Goal: Transaction & Acquisition: Subscribe to service/newsletter

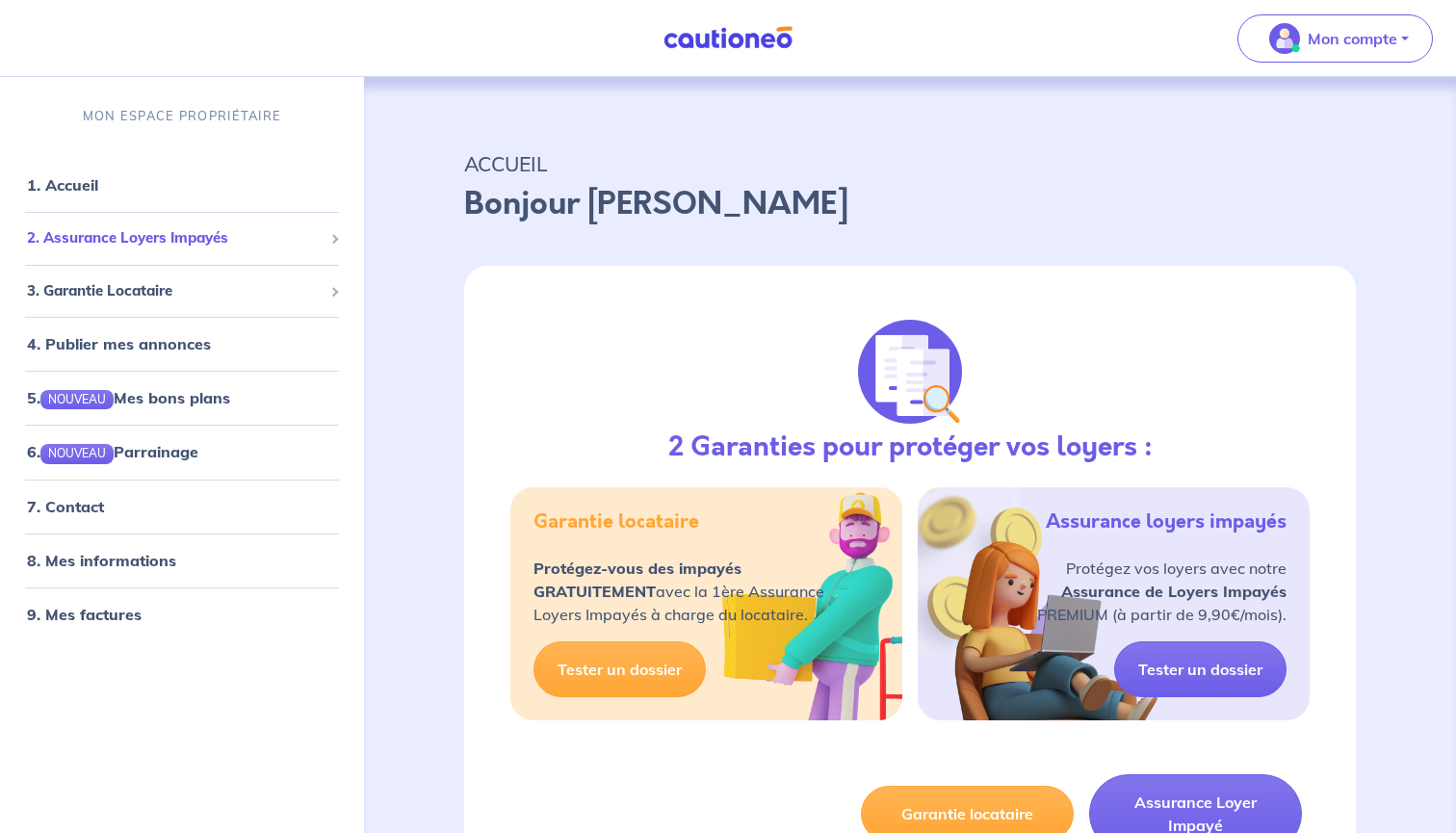
click at [183, 248] on span "2. Assurance Loyers Impayés" at bounding box center [174, 238] width 296 height 23
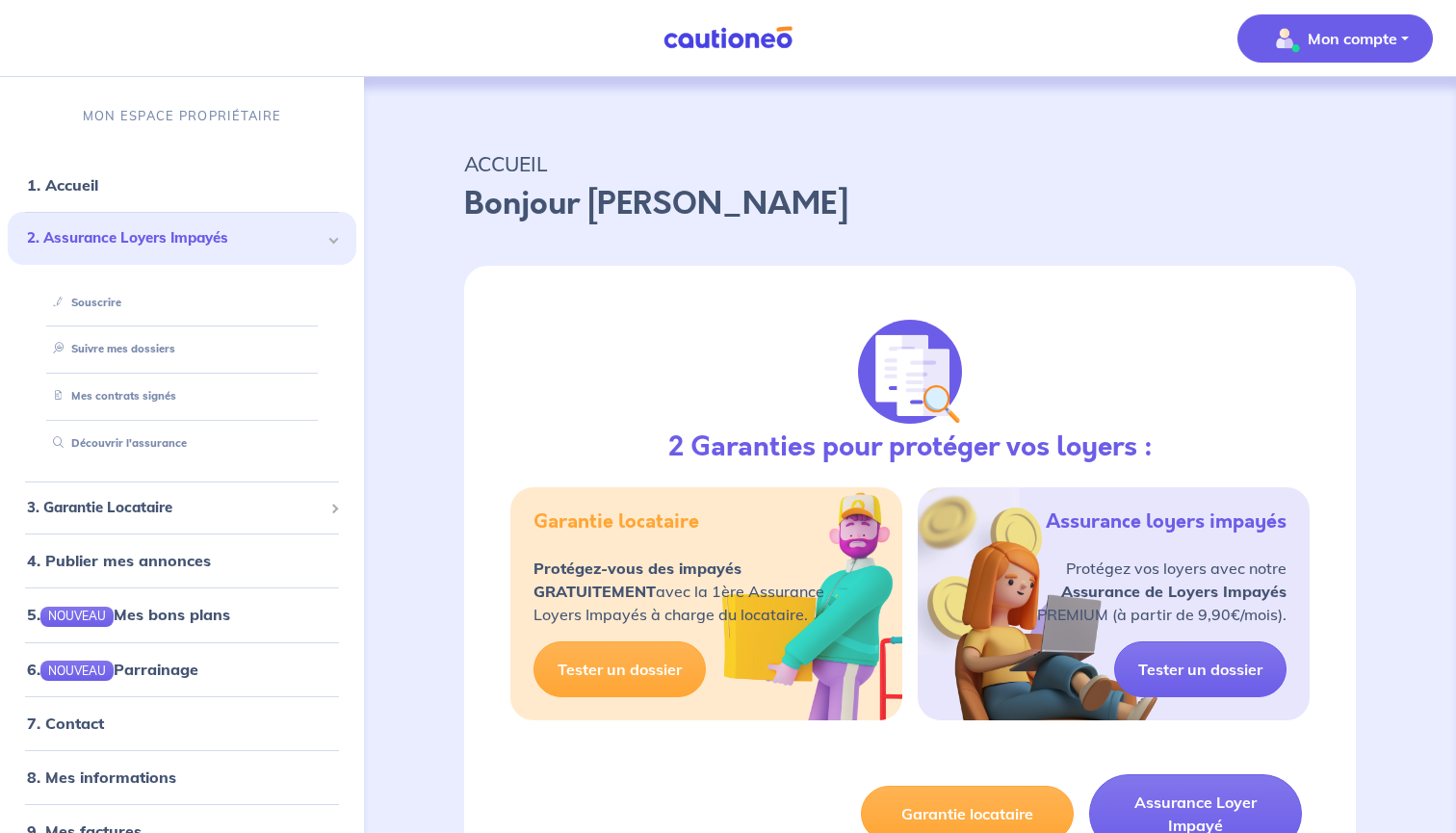
click at [1384, 28] on p "Mon compte" at bounding box center [1352, 38] width 89 height 24
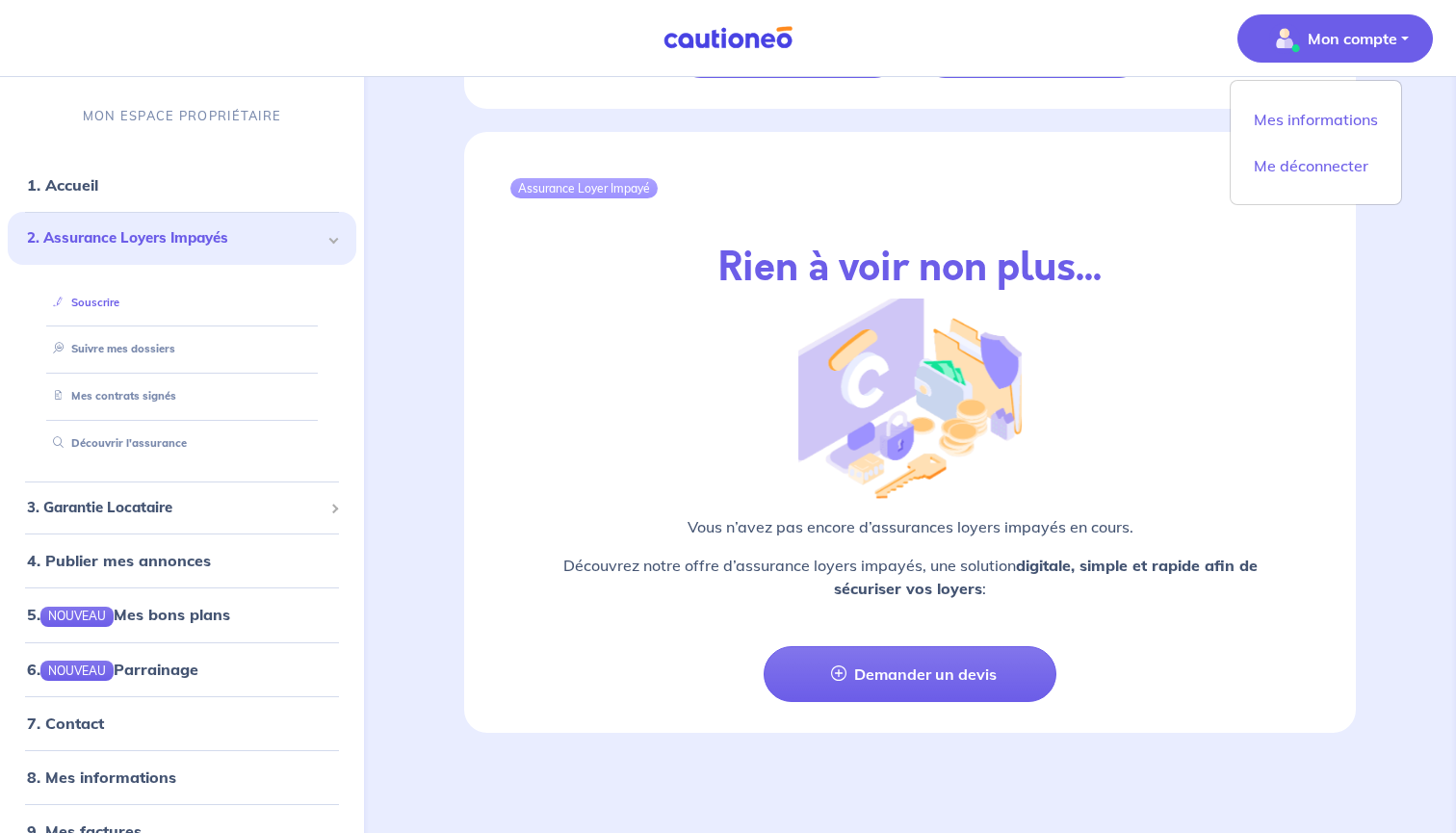
scroll to position [2134, 0]
click at [144, 343] on link "Suivre mes dossiers" at bounding box center [109, 349] width 128 height 14
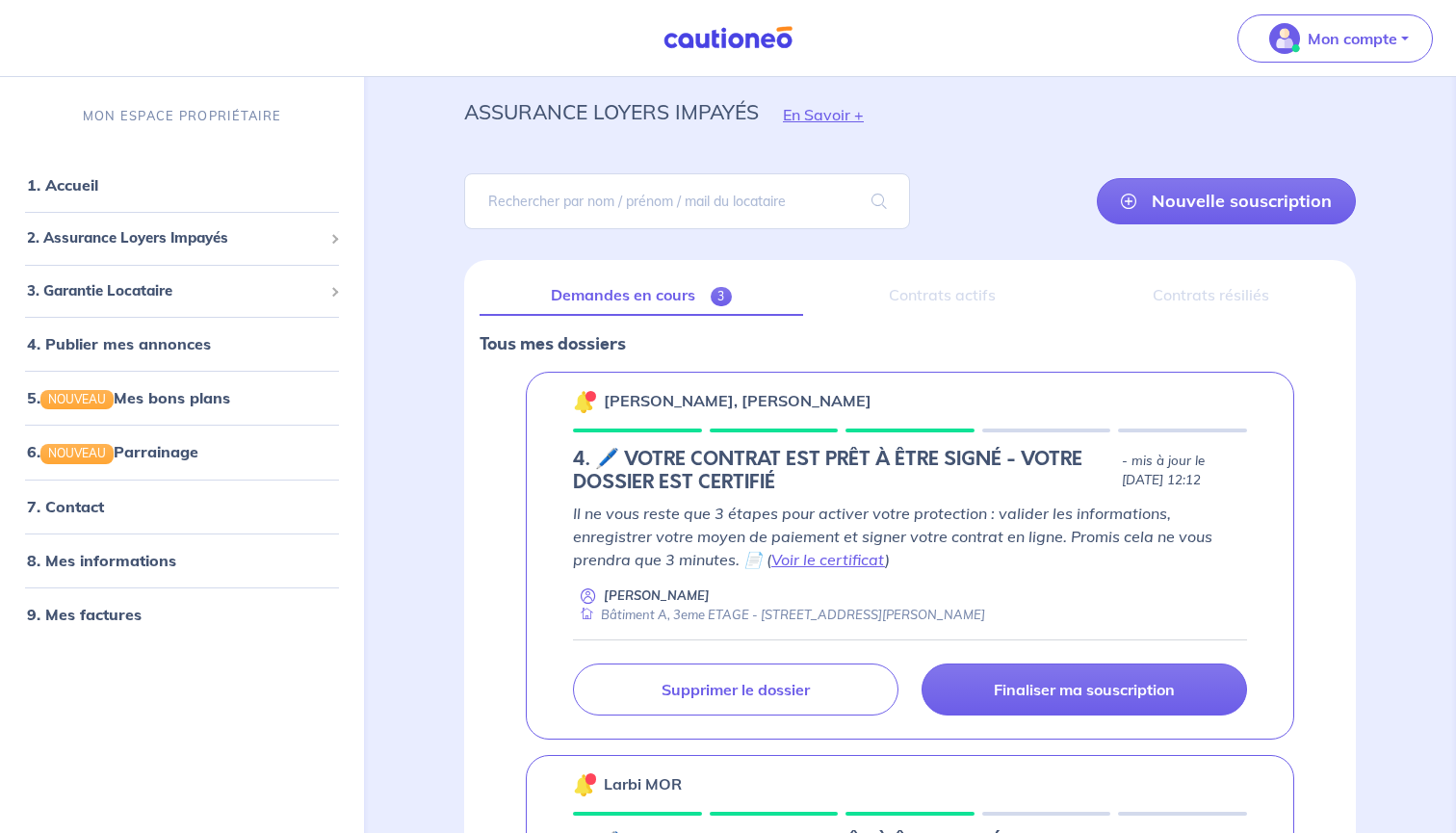
scroll to position [52, 0]
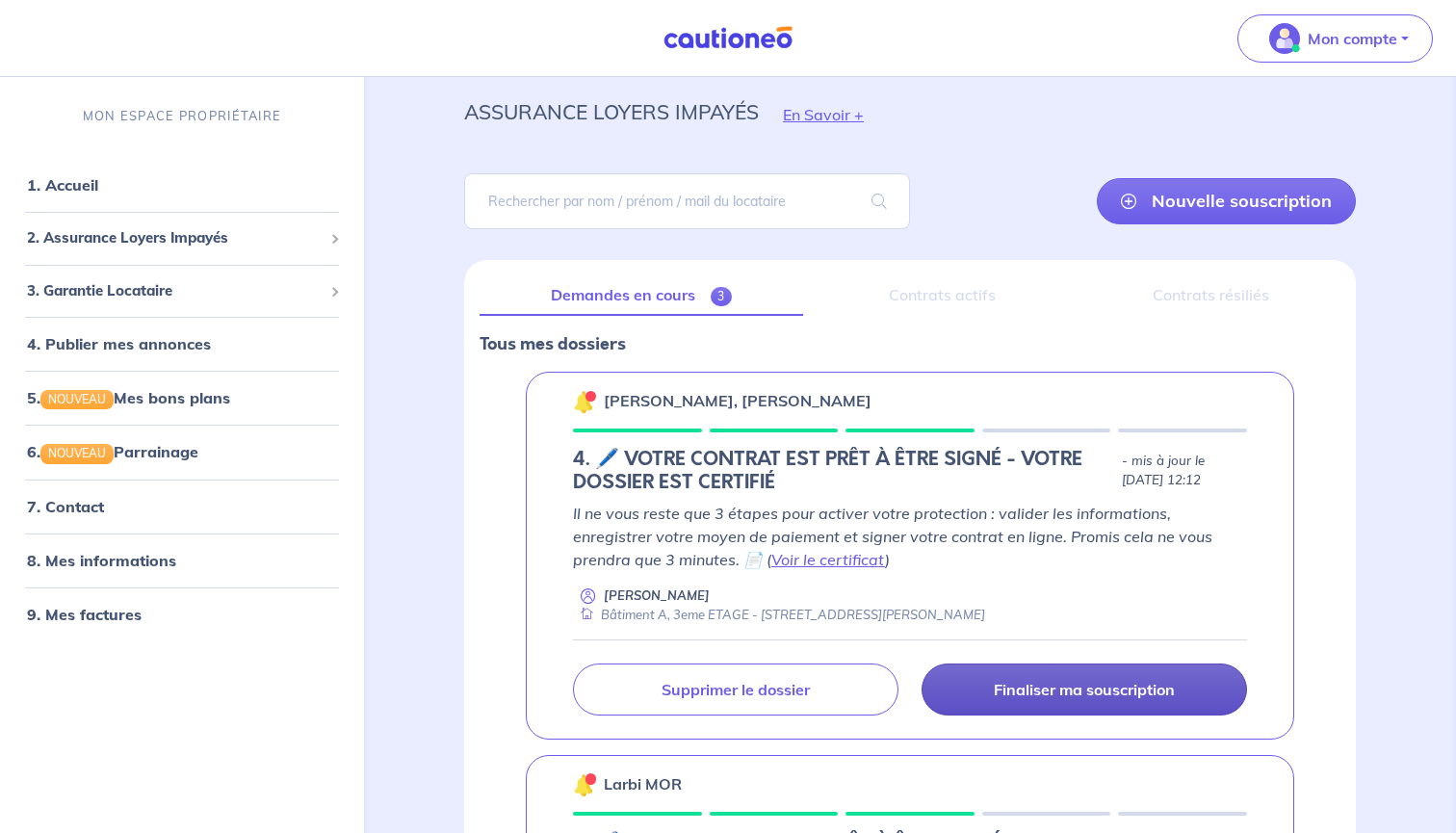
click at [1045, 695] on p "Finaliser ma souscription" at bounding box center [1085, 690] width 181 height 20
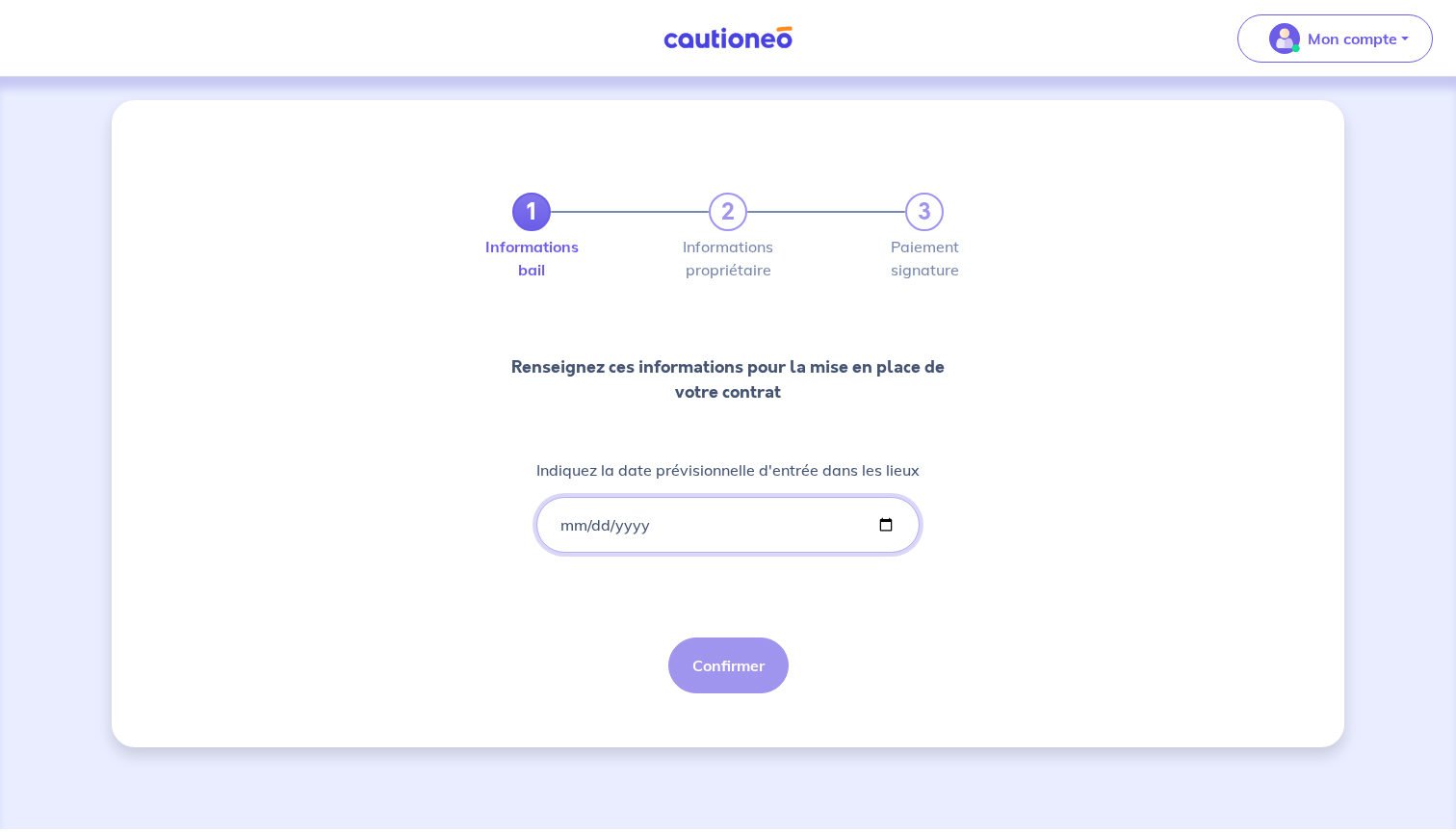
click at [695, 528] on input "Indiquez la date prévisionnelle d'entrée dans les lieux" at bounding box center [728, 525] width 383 height 56
type input "[DATE]"
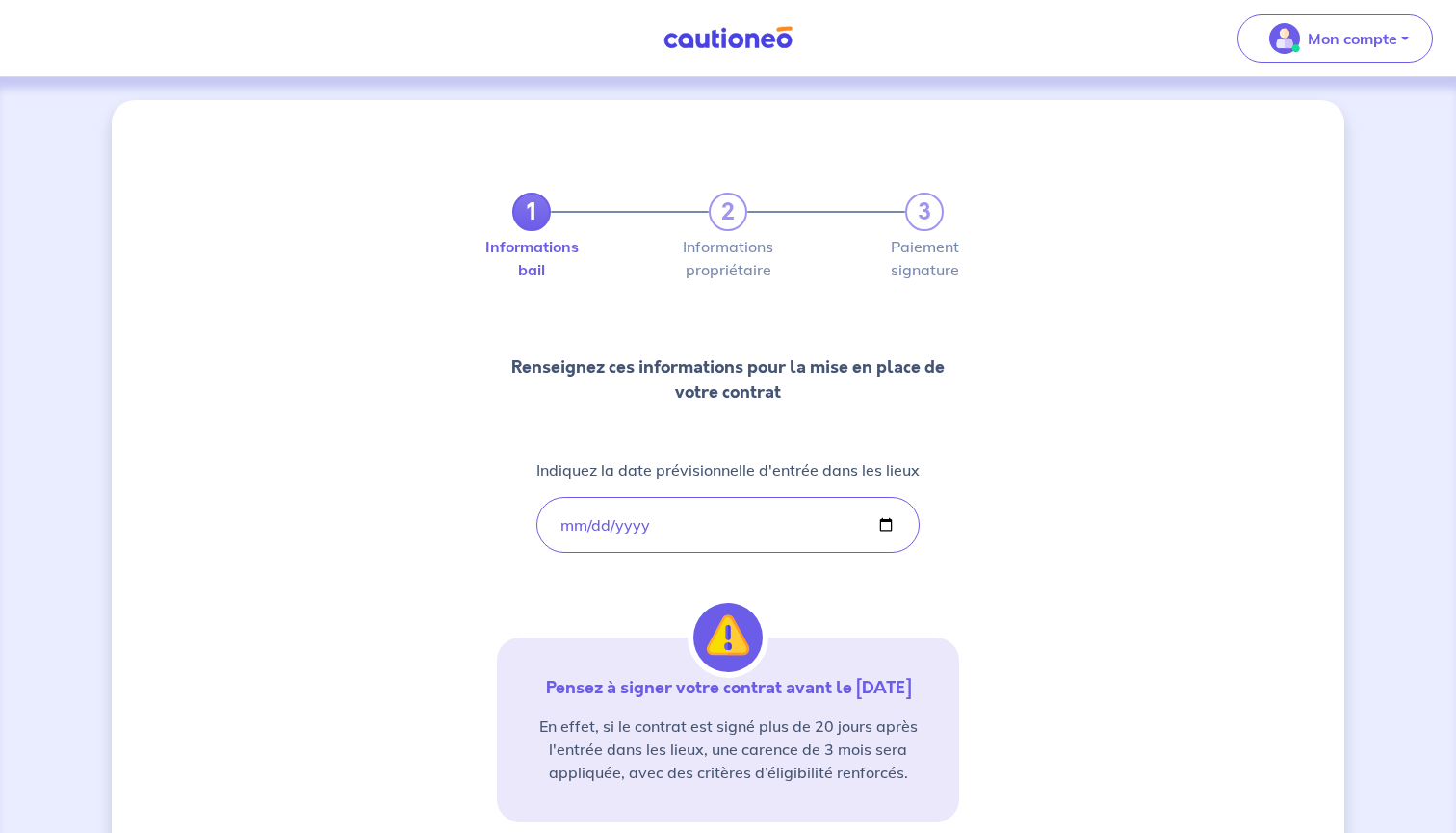
click at [990, 567] on div "1 2 3 Informations bail Informations propriétaire Paiement signature Renseignez…" at bounding box center [728, 566] width 1233 height 932
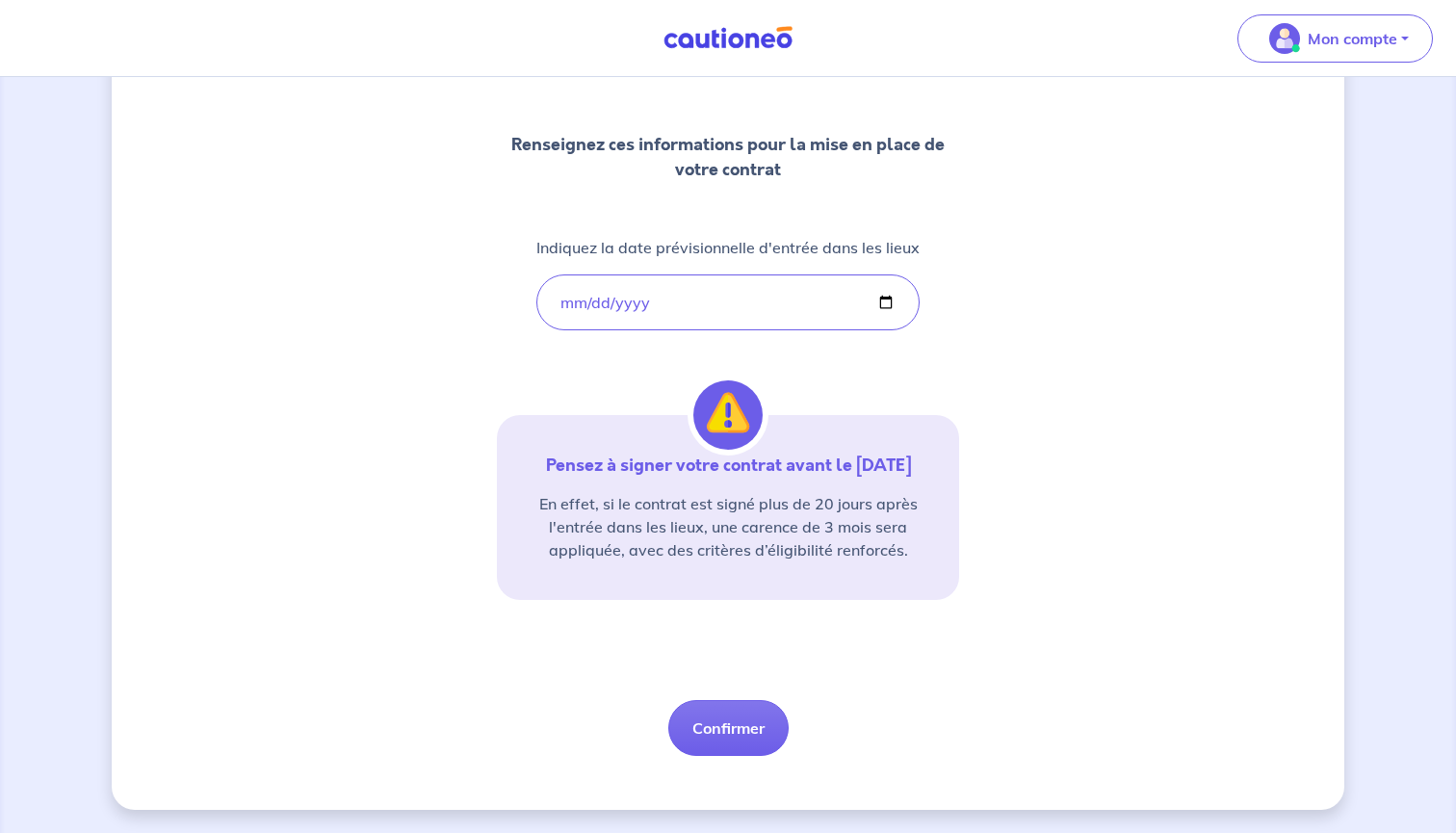
scroll to position [246, 0]
click at [756, 732] on button "Confirmer" at bounding box center [728, 728] width 121 height 56
select select "FR"
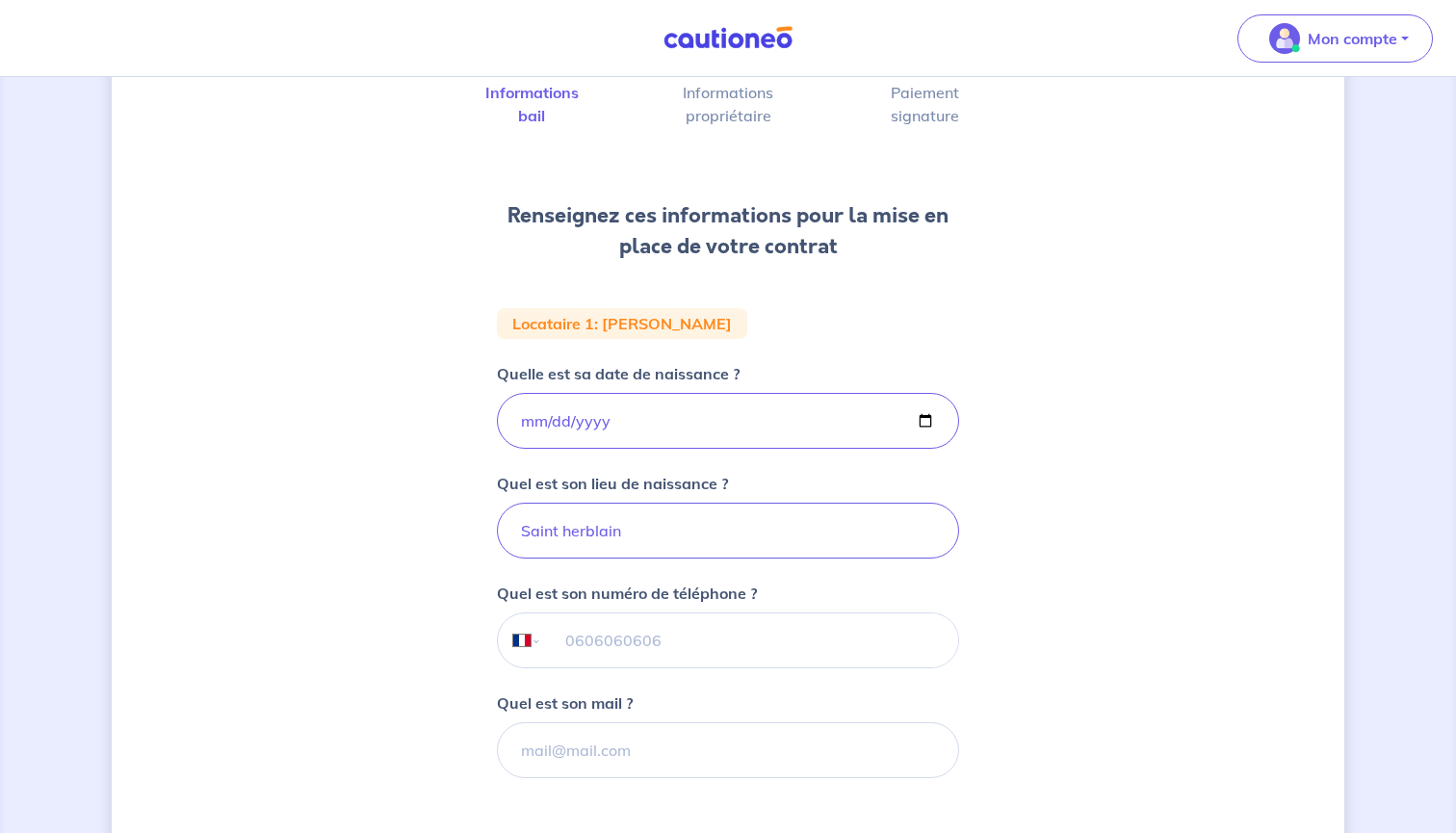
scroll to position [154, 0]
click at [696, 634] on input "tel" at bounding box center [751, 640] width 417 height 54
paste input "07 85 15 71 32"
click at [593, 642] on input "07 85 15 71 32" at bounding box center [751, 640] width 417 height 54
type input "07 85 15 71 32"
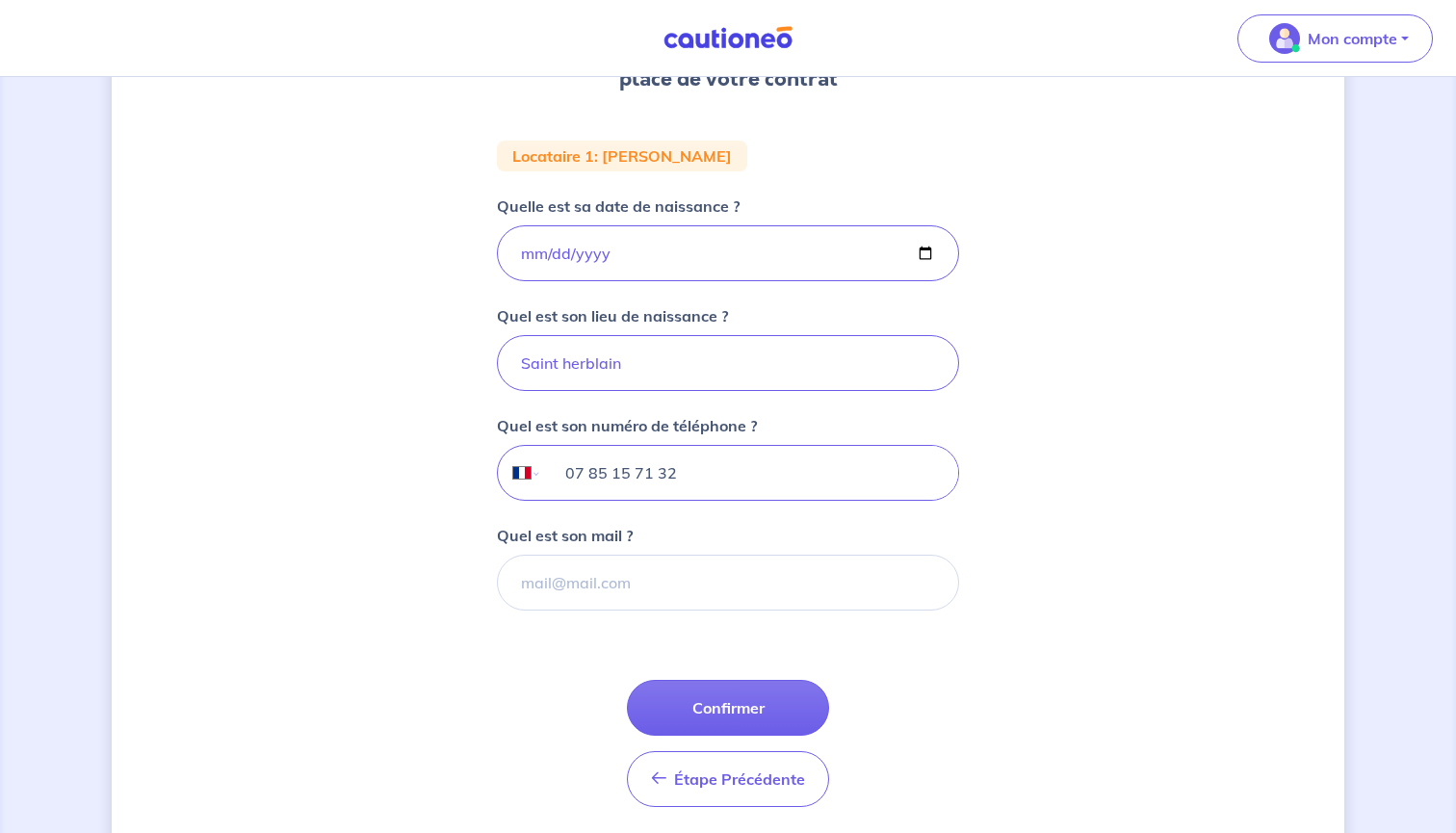
scroll to position [329, 0]
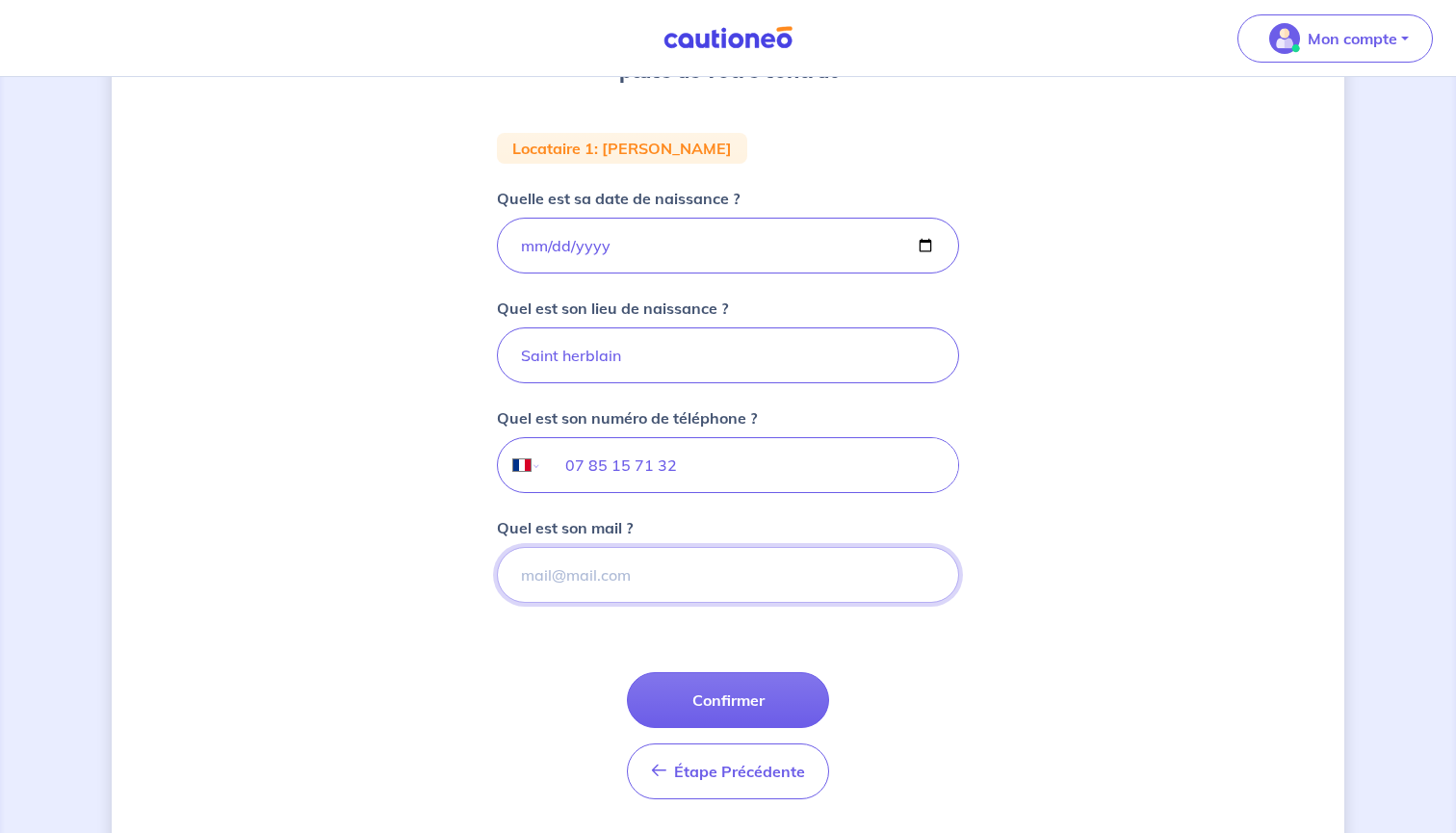
paste input "[EMAIL_ADDRESS][DOMAIN_NAME]"
type input "[EMAIL_ADDRESS][DOMAIN_NAME]"
click at [1070, 679] on div "1 2 3 Informations bail Informations propriétaire Paiement signature Renseignez…" at bounding box center [728, 320] width 1233 height 1098
click at [812, 569] on input "[EMAIL_ADDRESS][DOMAIN_NAME]" at bounding box center [728, 575] width 463 height 56
drag, startPoint x: 812, startPoint y: 569, endPoint x: 444, endPoint y: 561, distance: 368.1
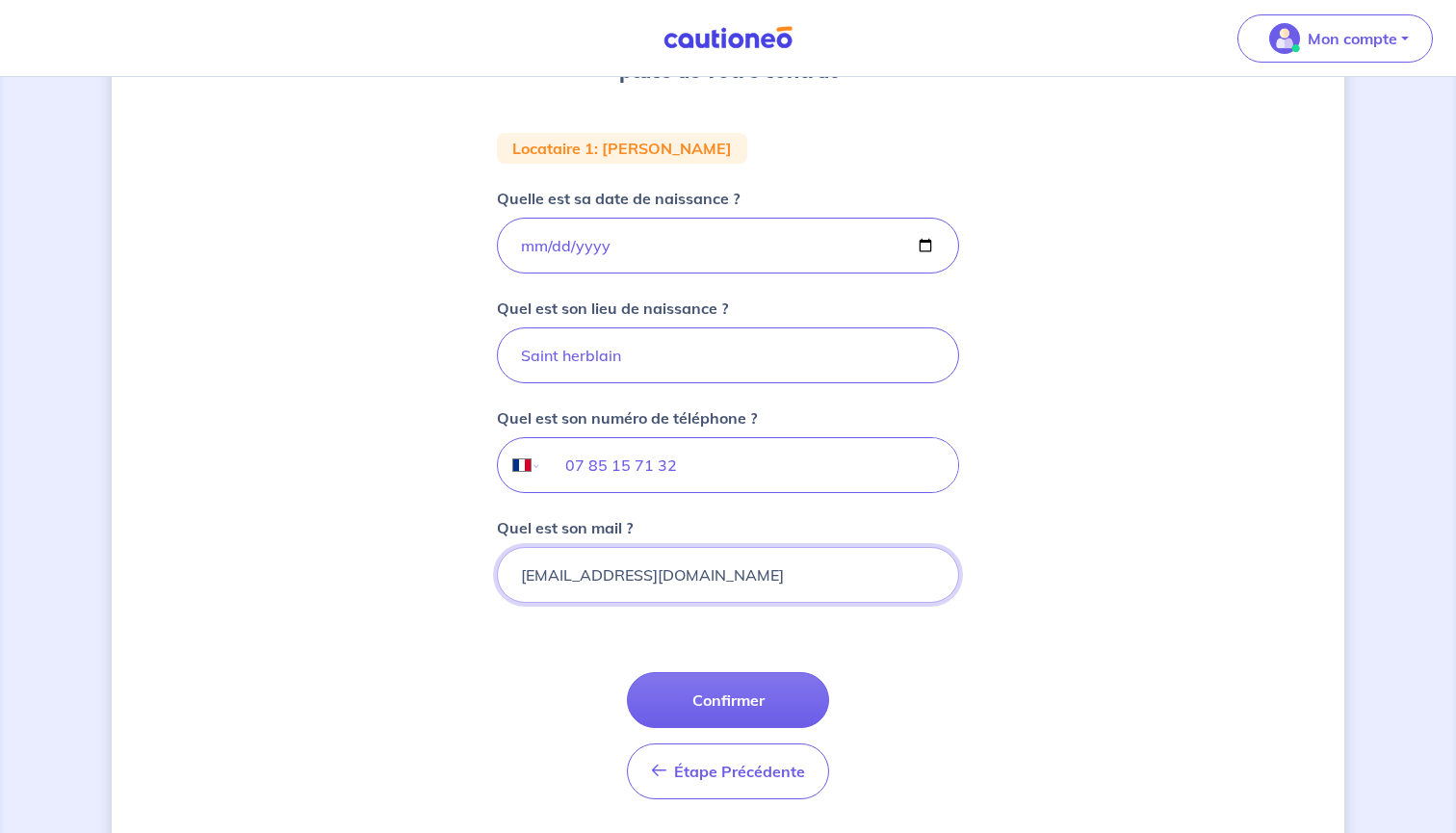
click at [444, 561] on div "1 2 3 Informations bail Informations propriétaire Paiement signature Renseignez…" at bounding box center [728, 320] width 1233 height 1098
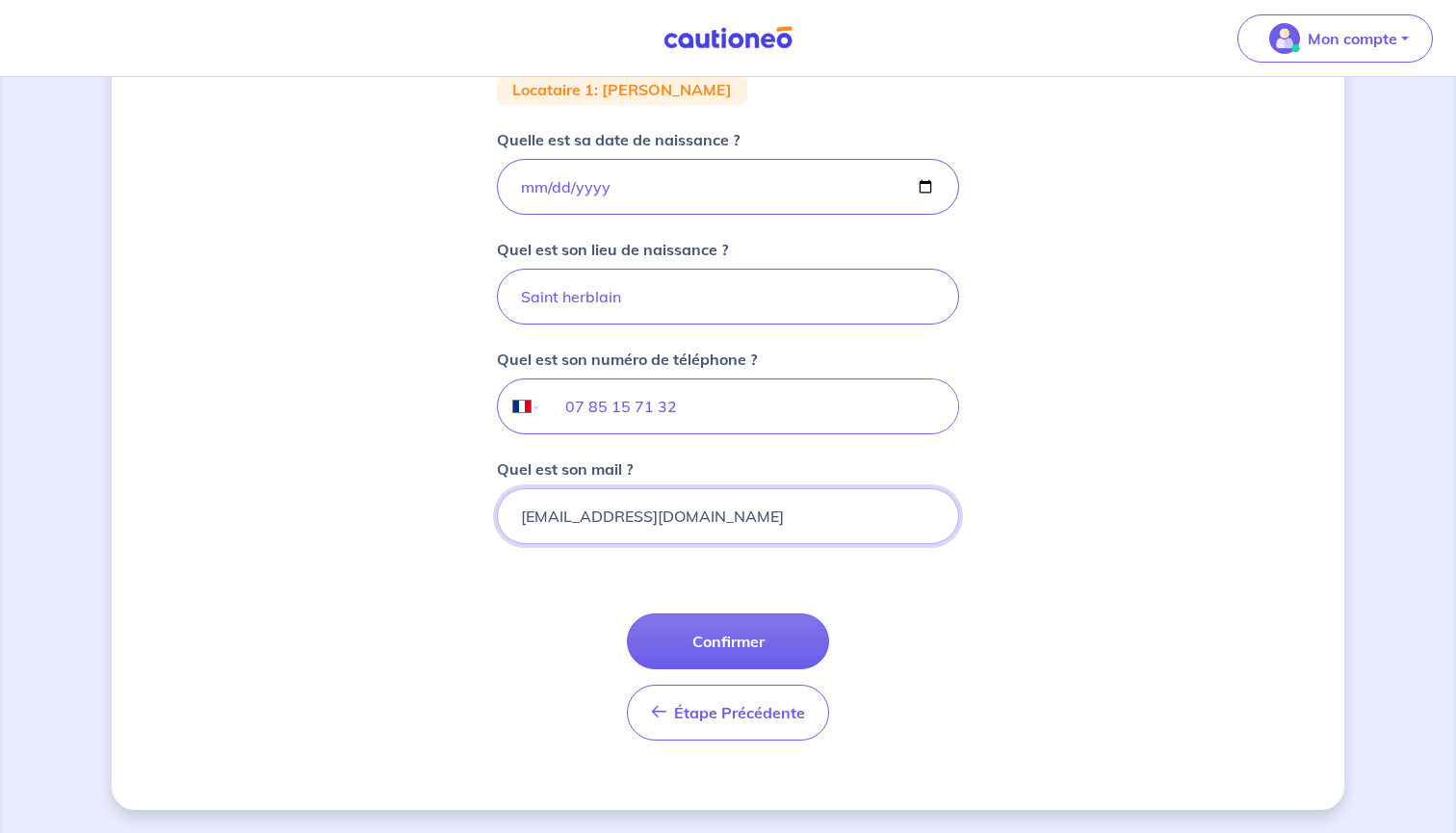
scroll to position [388, 0]
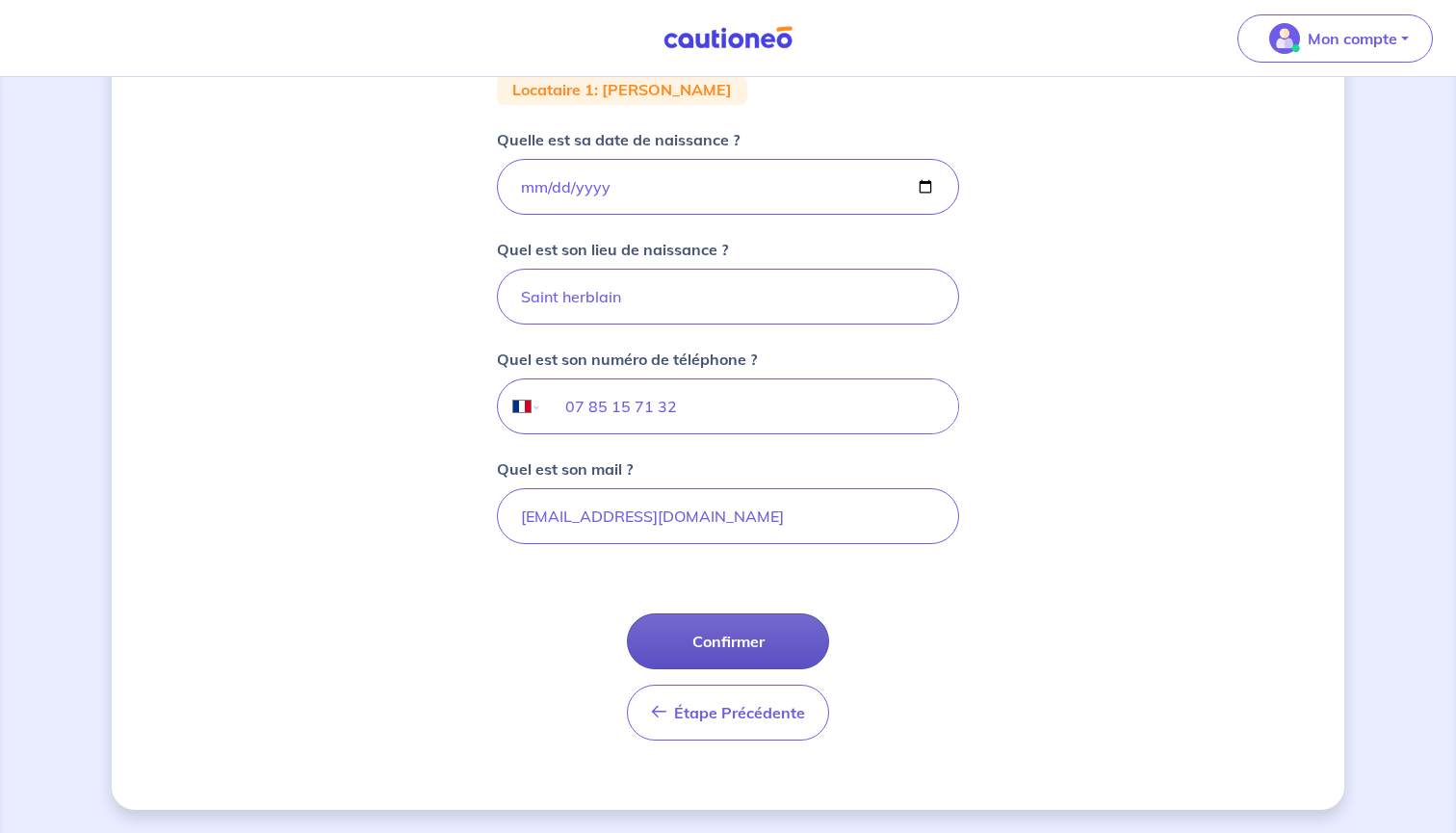
click at [790, 624] on button "Confirmer" at bounding box center [728, 641] width 202 height 56
select select "FR"
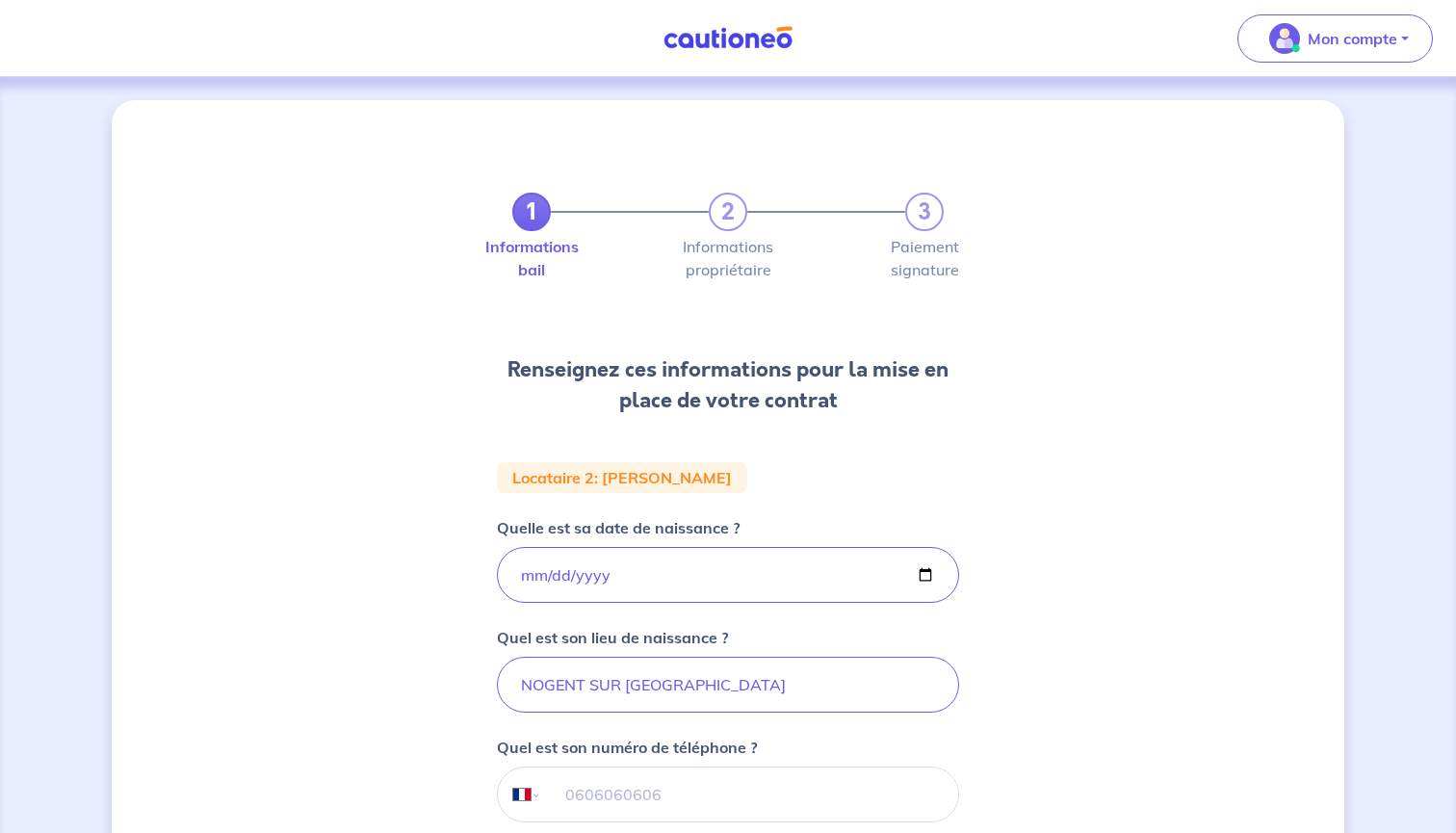
scroll to position [14, 0]
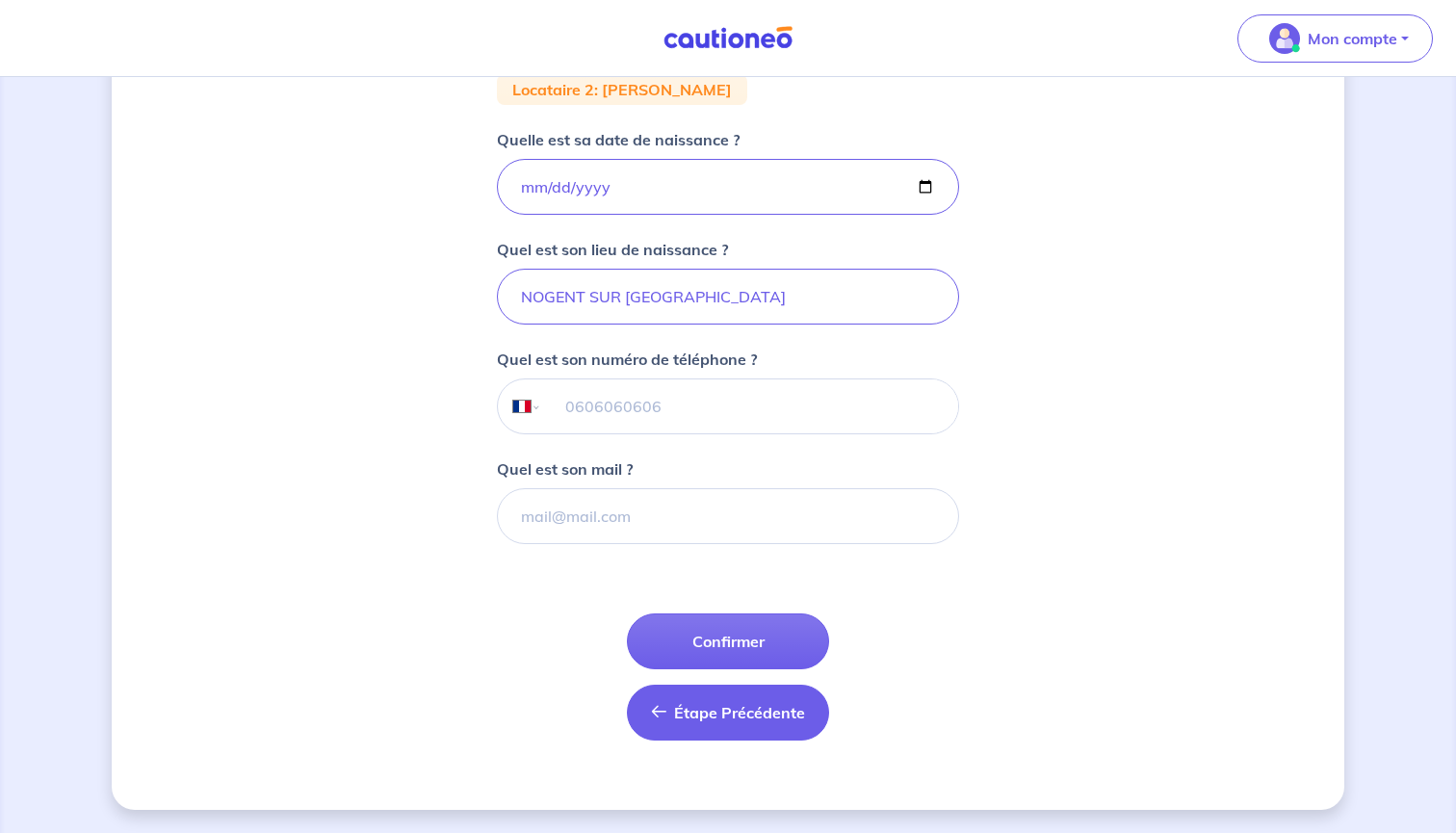
click at [777, 712] on span "Étape Précédente" at bounding box center [739, 713] width 131 height 20
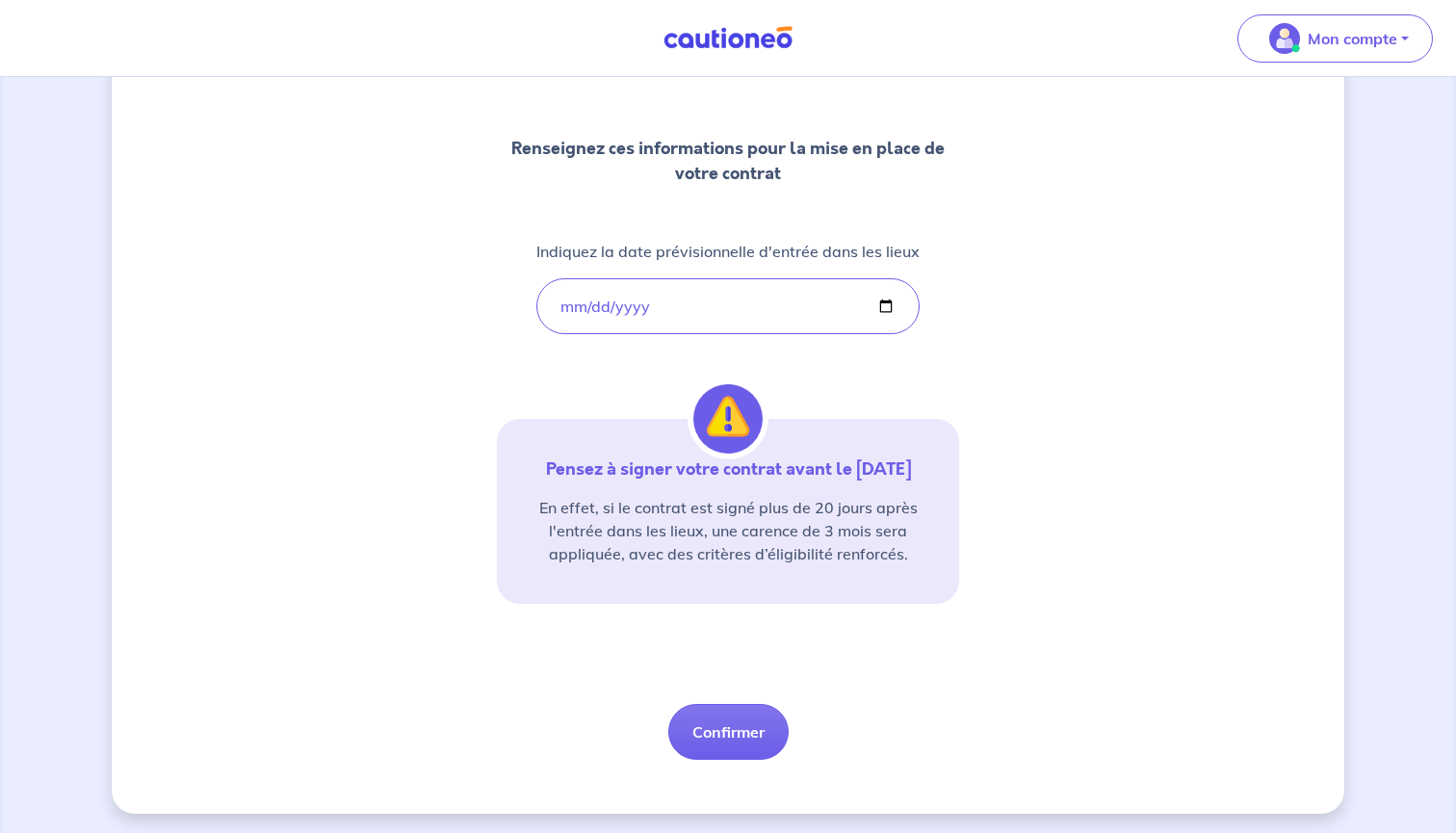
scroll to position [239, 0]
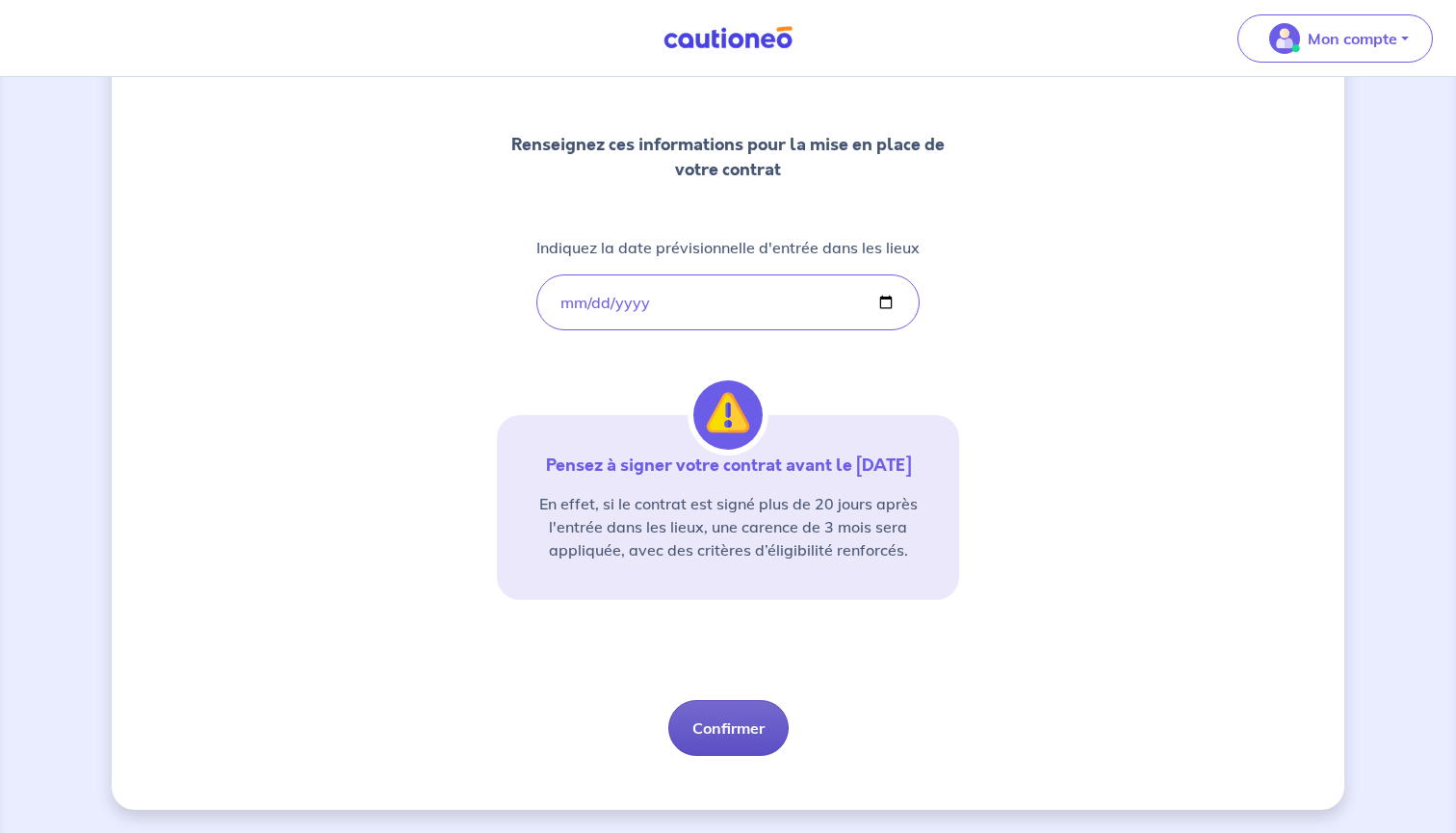
click at [743, 731] on button "Confirmer" at bounding box center [728, 728] width 121 height 56
select select "FR"
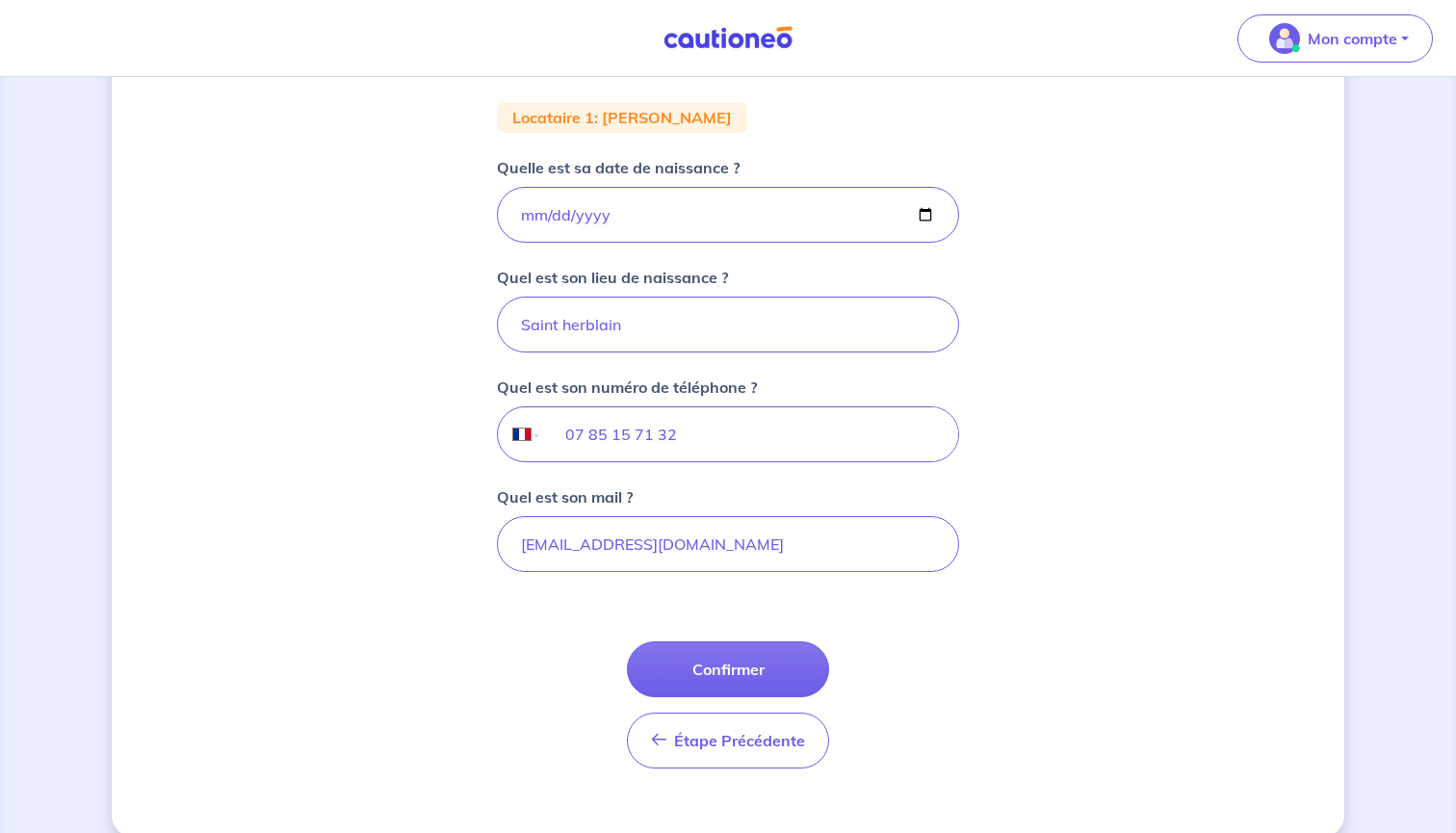
scroll to position [368, 0]
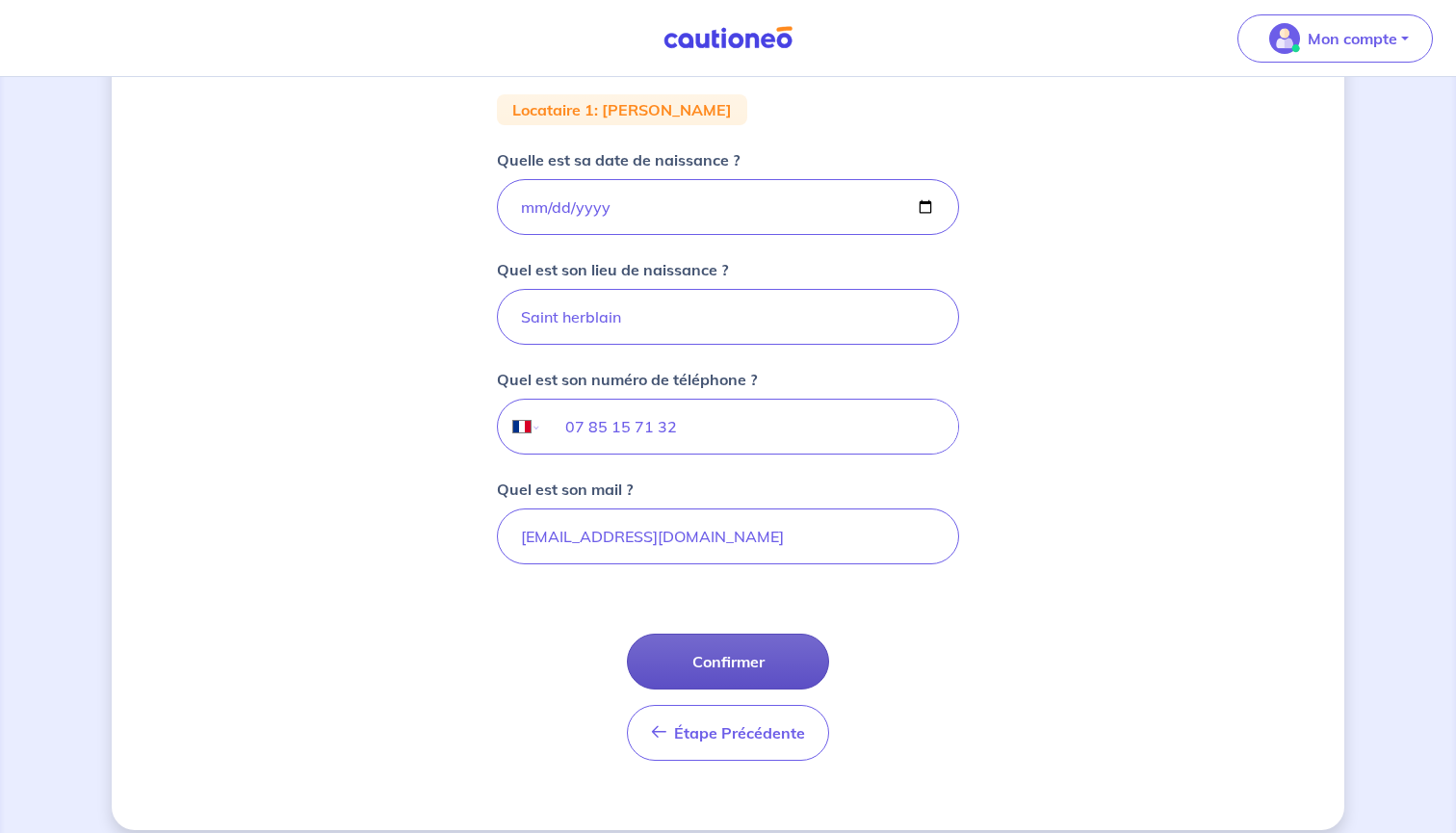
click at [741, 667] on button "Confirmer" at bounding box center [728, 661] width 202 height 56
select select "FR"
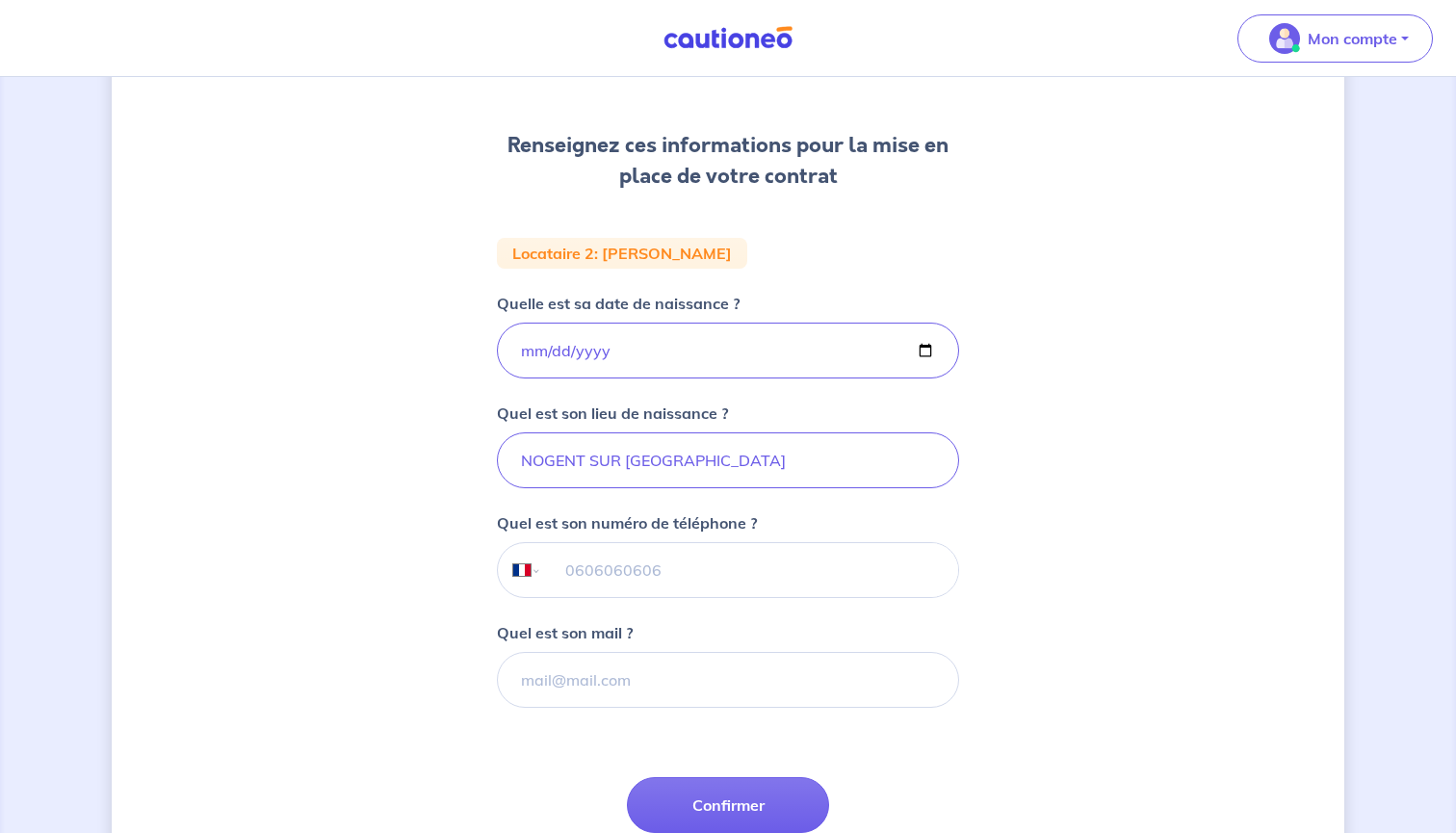
scroll to position [227, 0]
click at [608, 563] on input "tel" at bounding box center [751, 567] width 417 height 54
paste input "07 83 64 38 08"
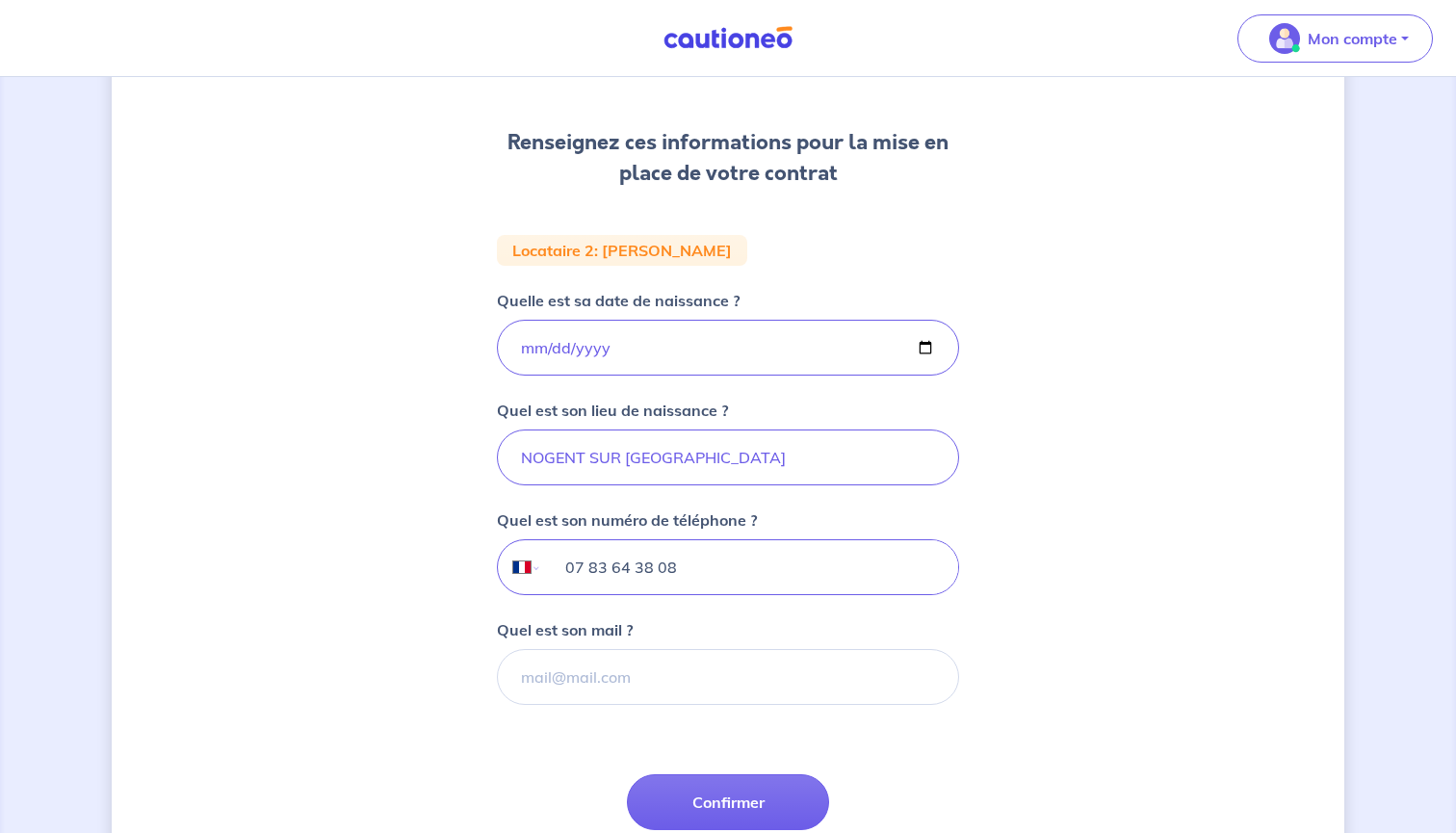
type input "07 83 64 38 08"
paste input "[EMAIL_ADDRESS][DOMAIN_NAME]"
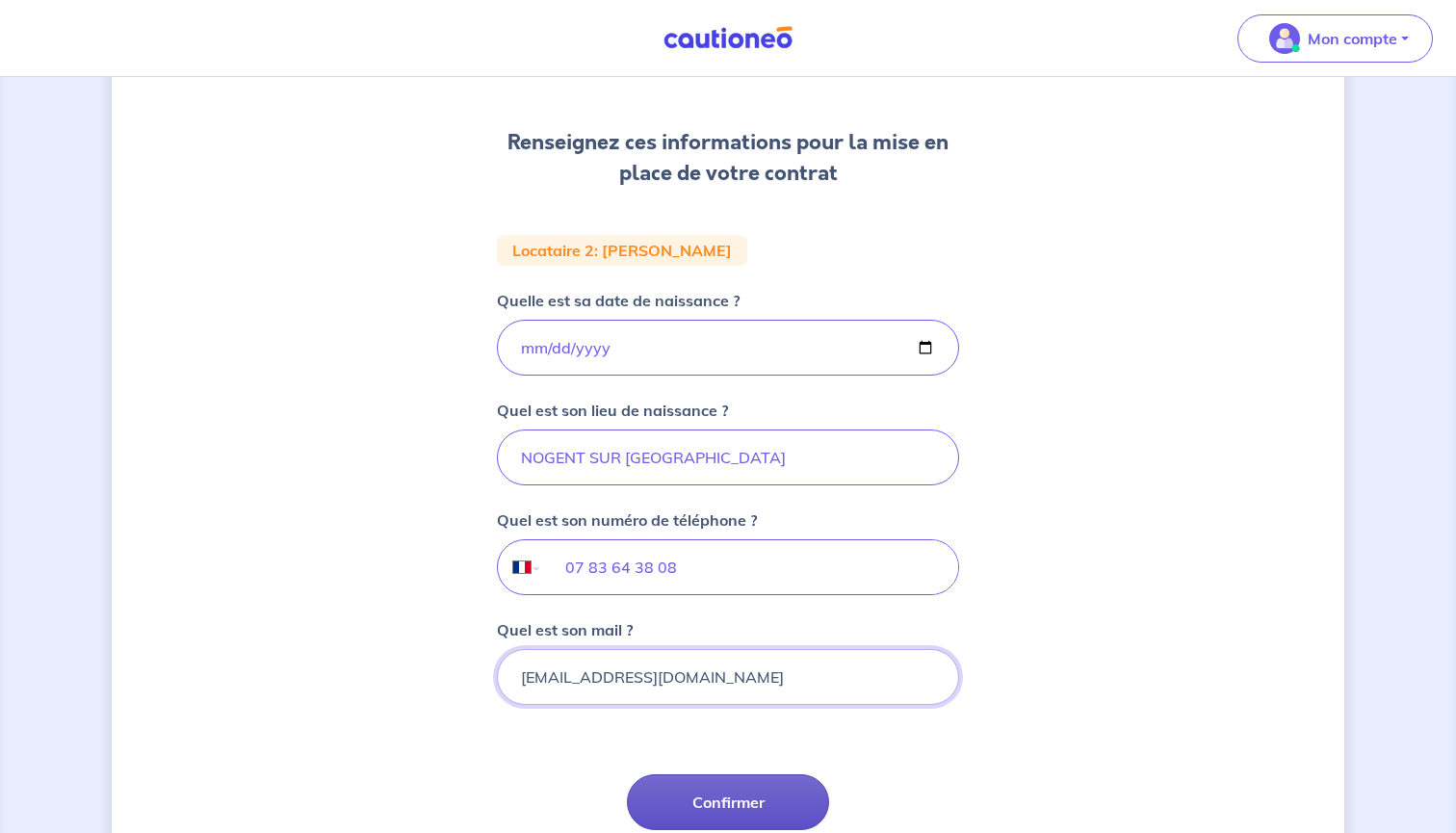
type input "[EMAIL_ADDRESS][DOMAIN_NAME]"
click at [775, 792] on button "Confirmer" at bounding box center [728, 802] width 202 height 56
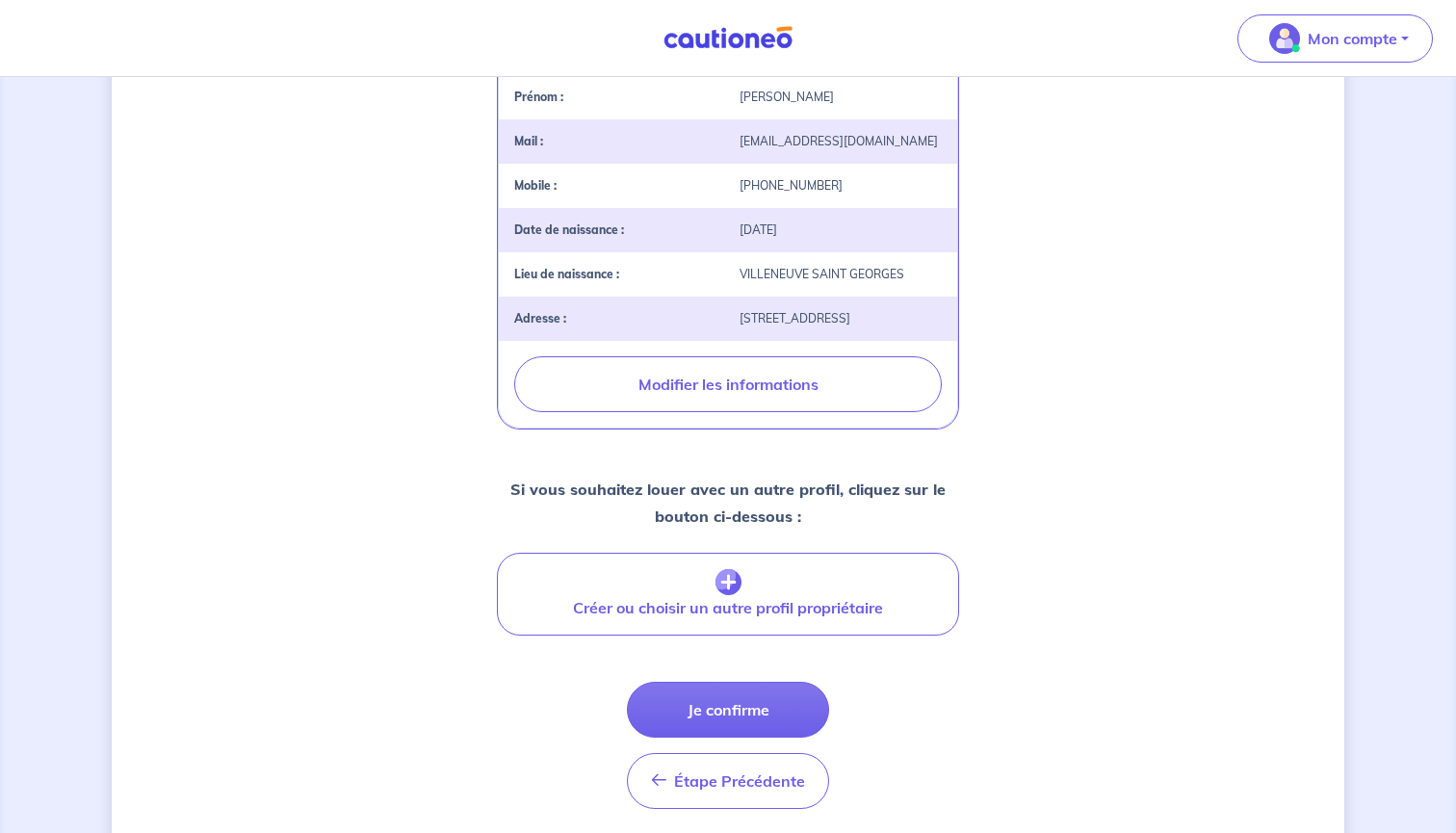
scroll to position [523, 0]
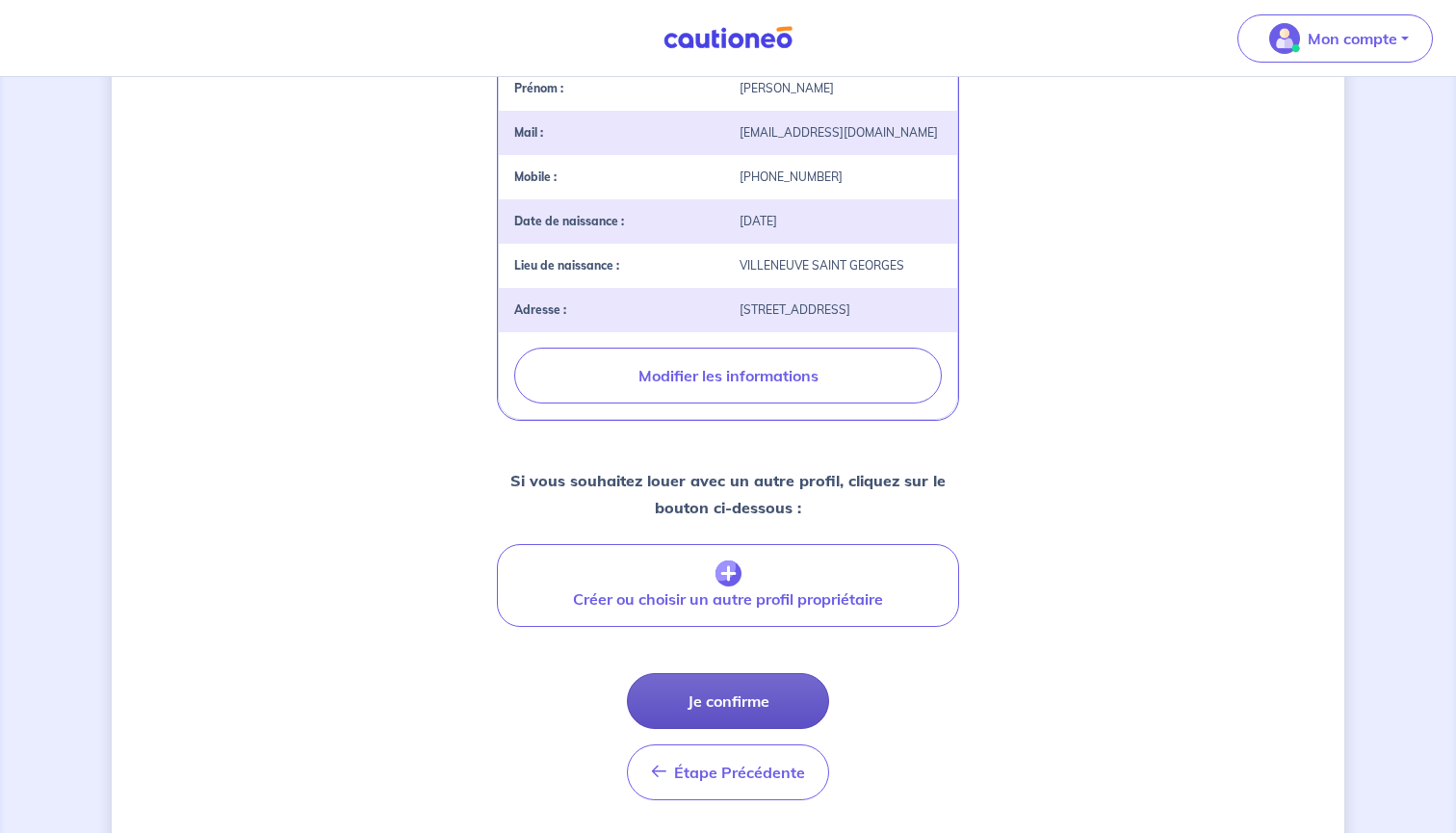
click at [778, 688] on button "Je confirme" at bounding box center [728, 700] width 202 height 56
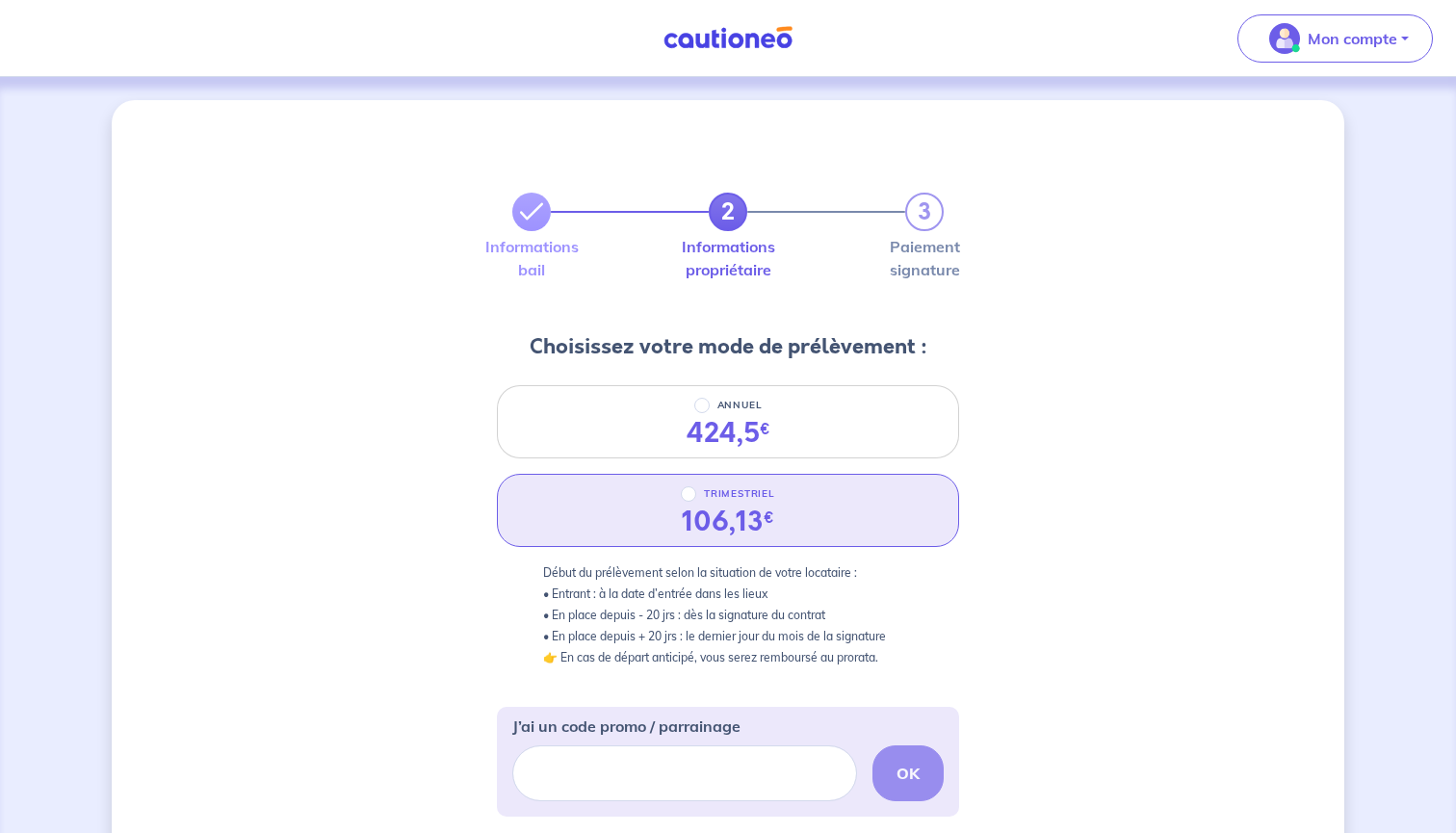
click at [693, 501] on input "TRIMESTRIEL" at bounding box center [689, 494] width 16 height 16
radio input "true"
click at [623, 768] on input "J’ai un code promo / parrainage" at bounding box center [685, 773] width 345 height 56
paste input "FILLEUL-CATMI1"
type input "FILLEUL-CATMI1"
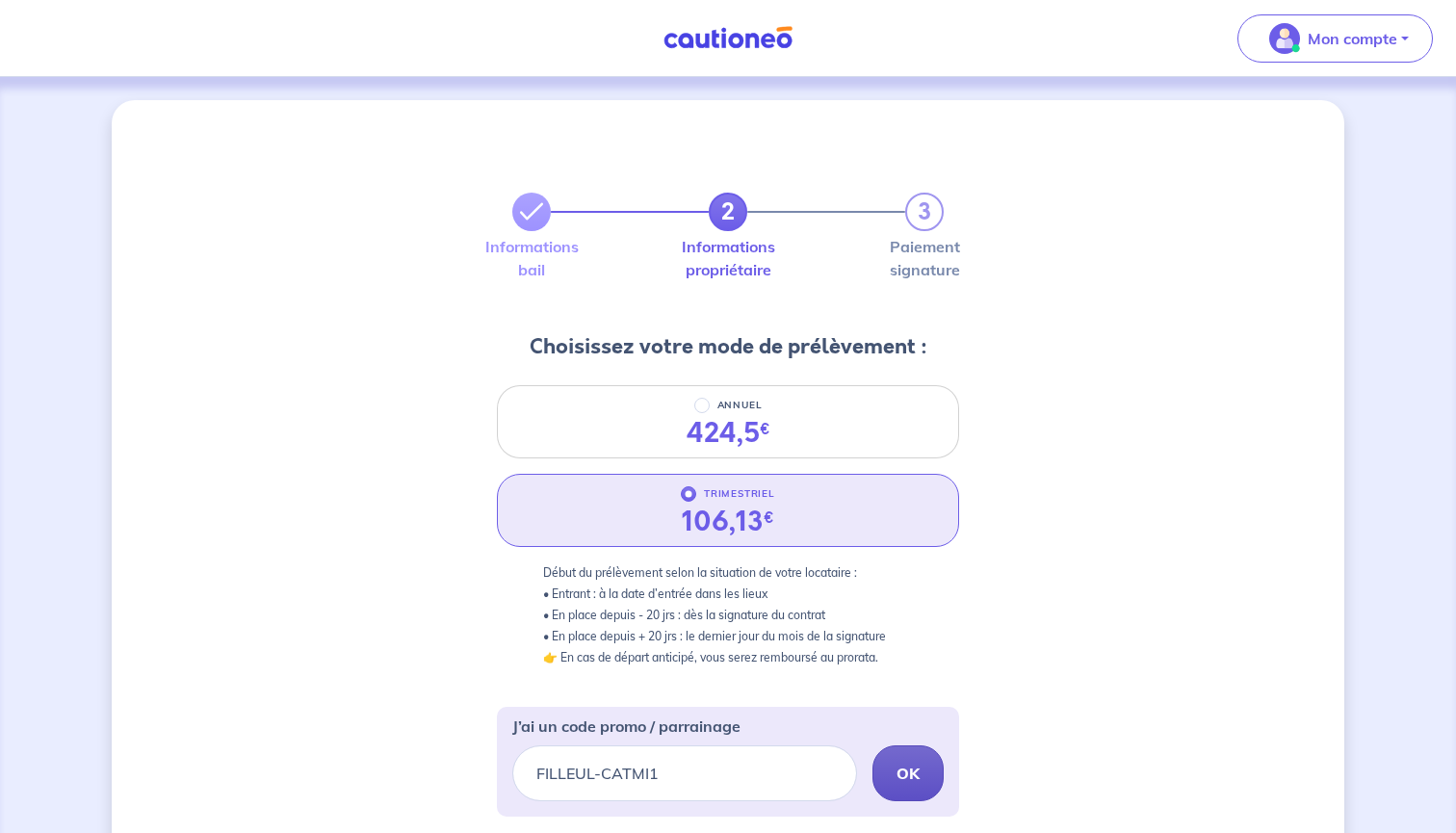
click at [903, 784] on p "OK" at bounding box center [909, 774] width 24 height 24
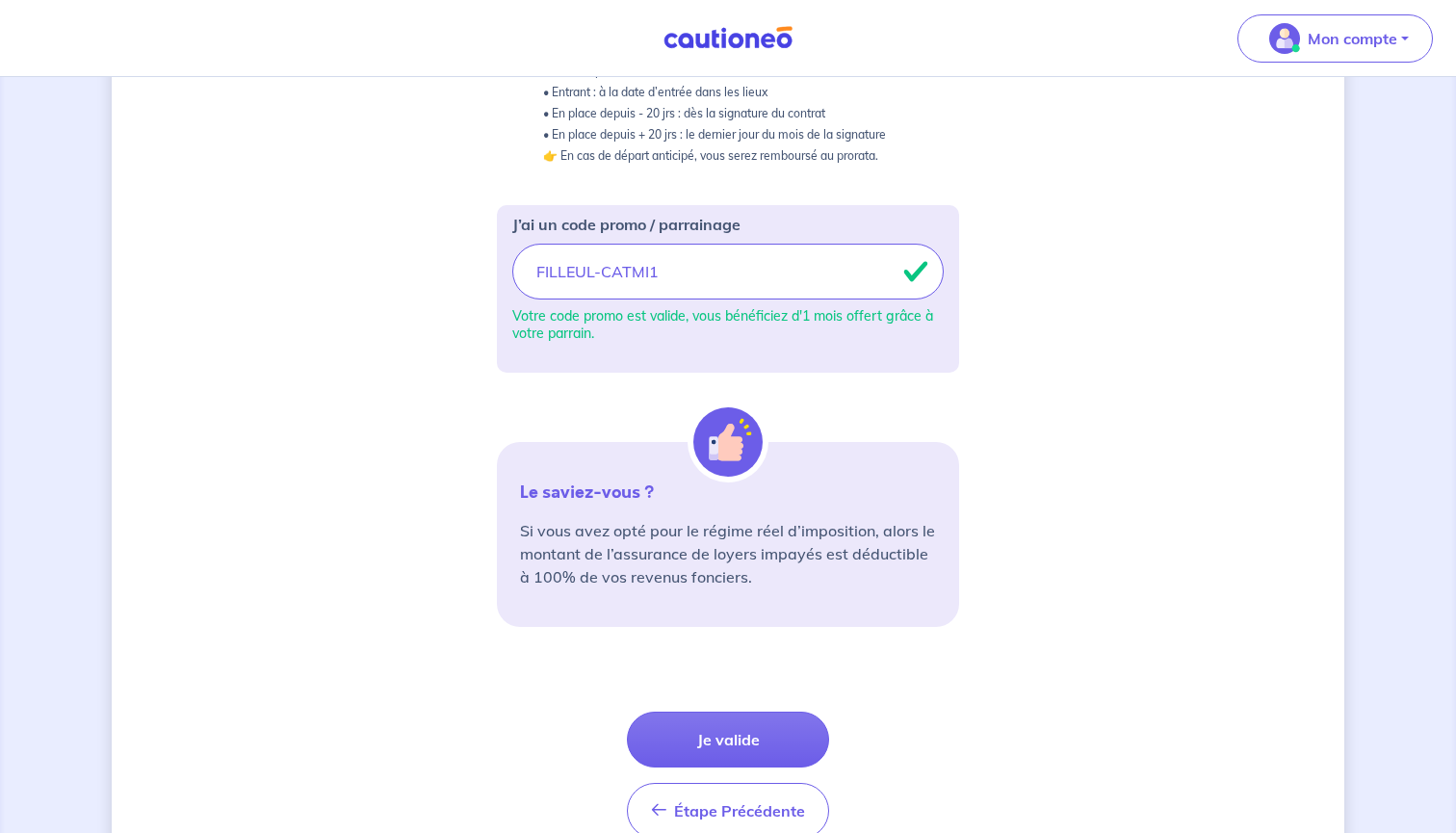
scroll to position [520, 0]
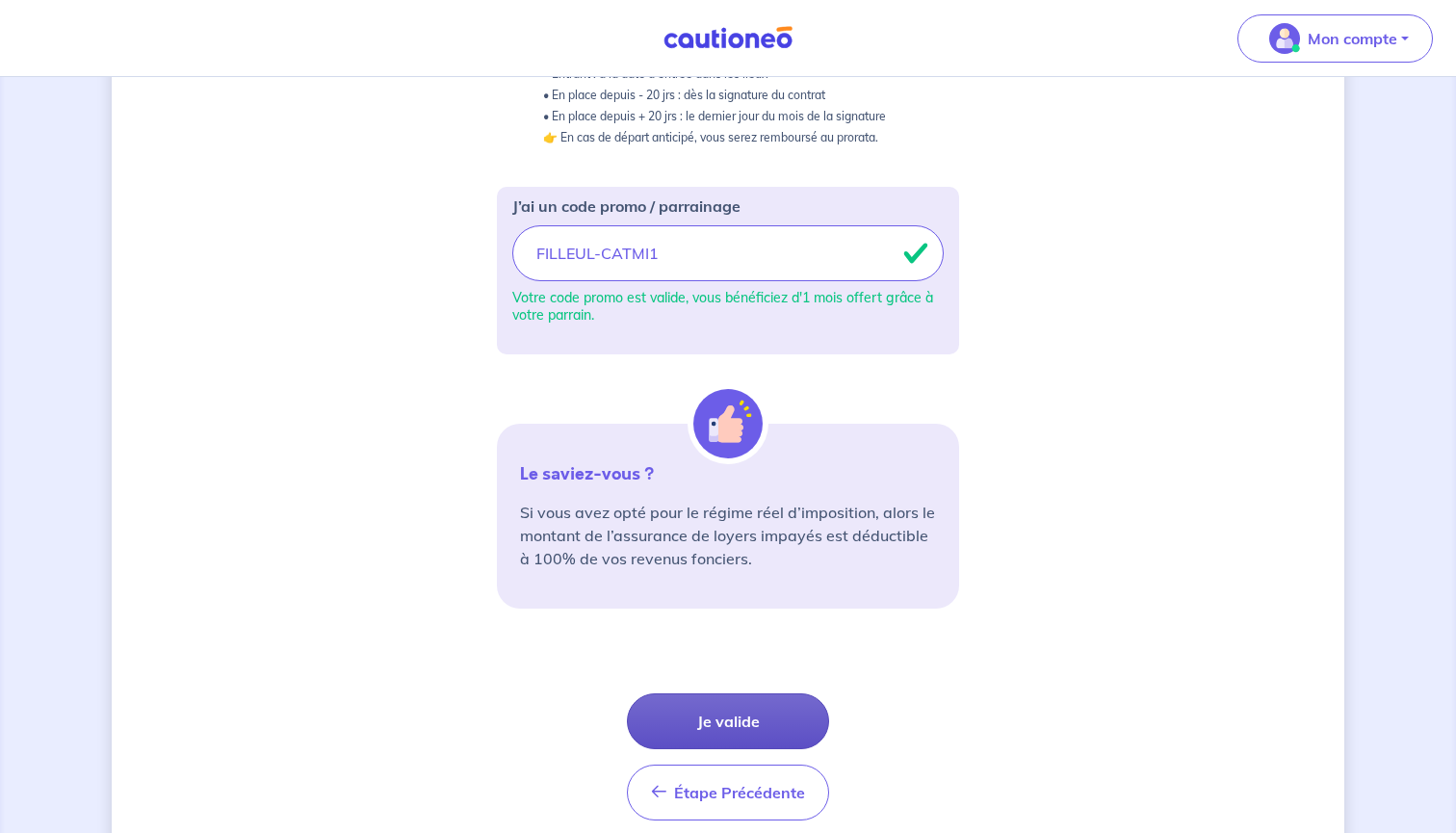
click at [733, 722] on button "Je valide" at bounding box center [728, 721] width 202 height 56
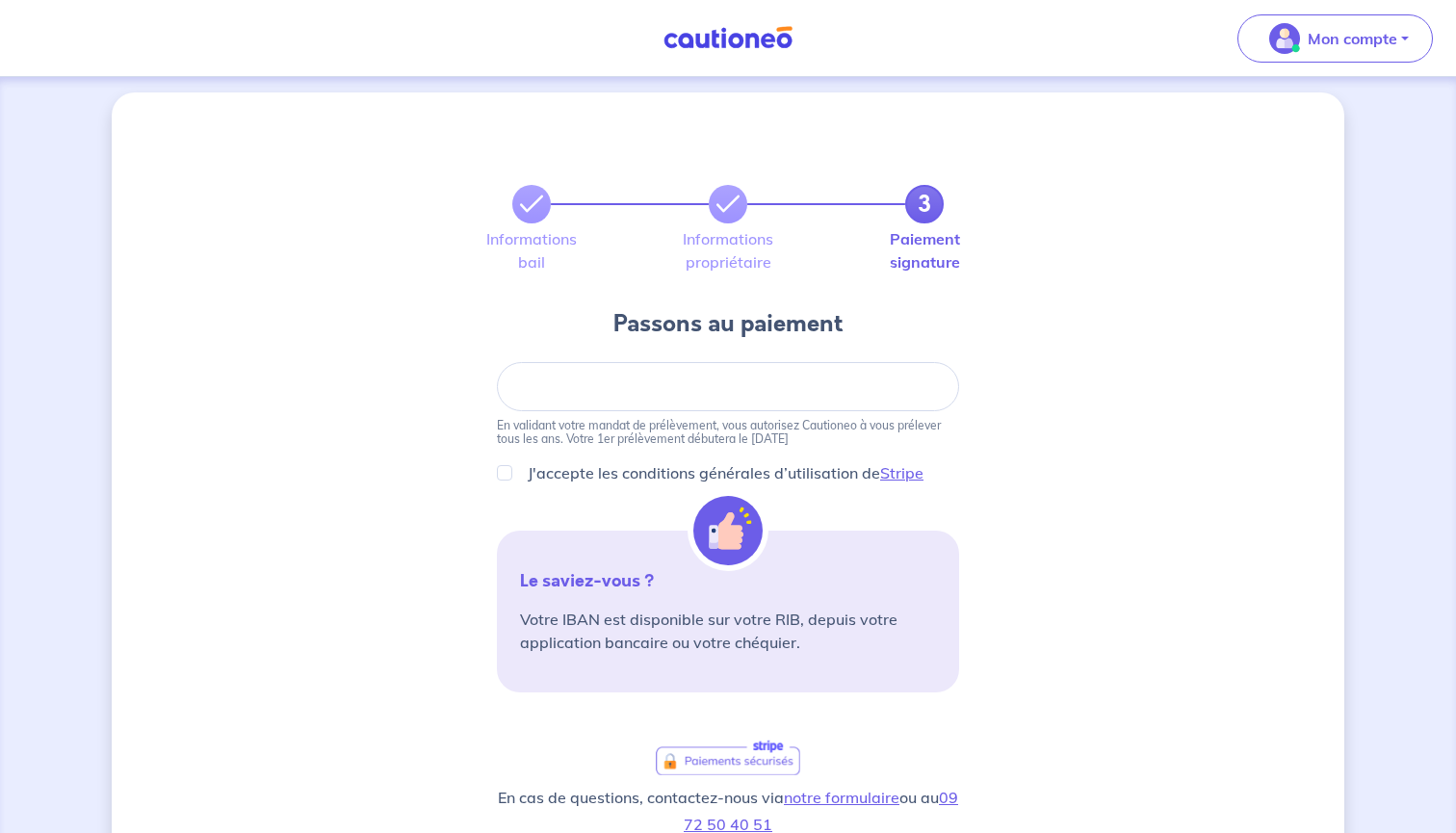
scroll to position [197, 0]
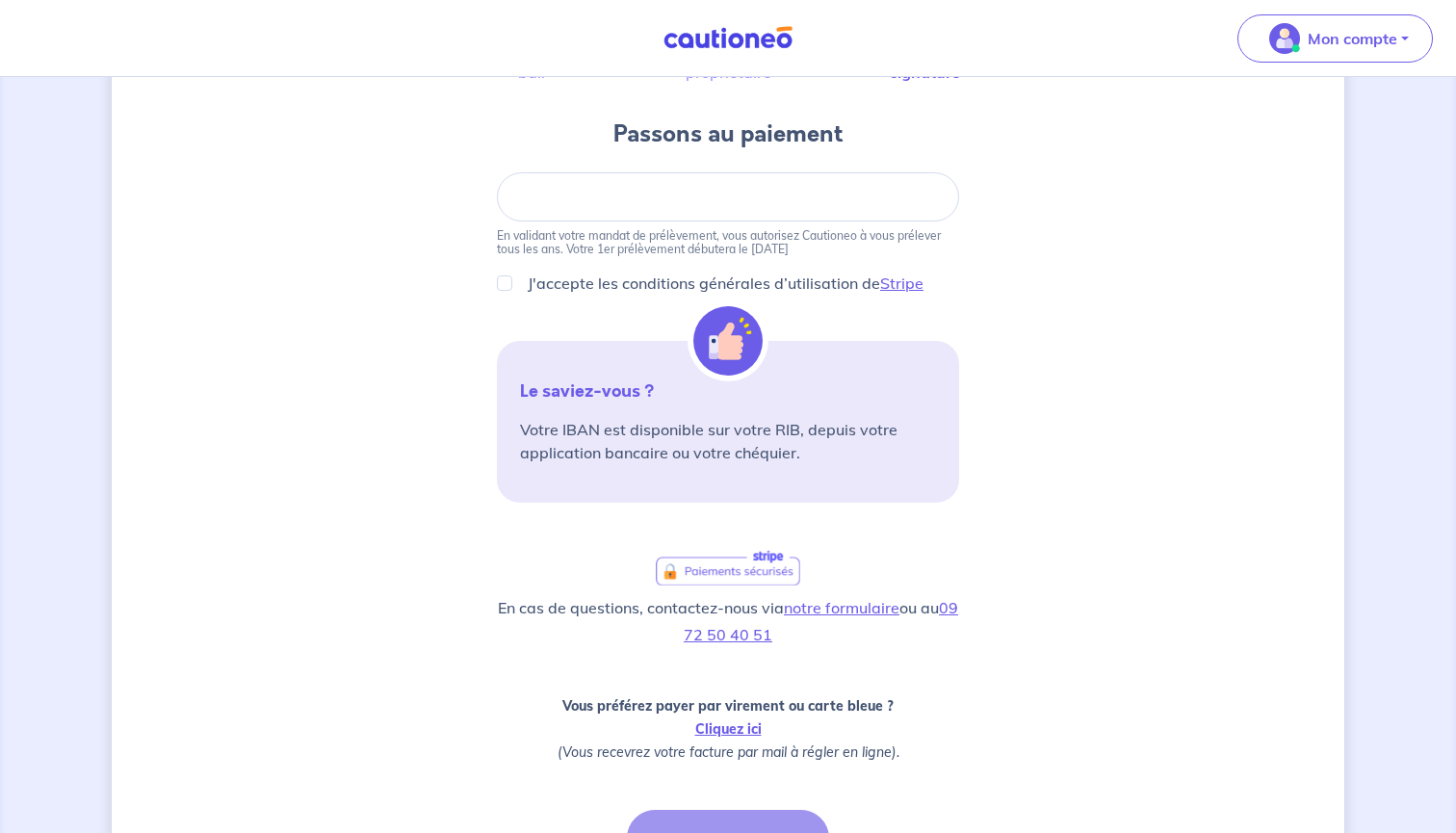
click at [690, 49] on img at bounding box center [728, 37] width 144 height 25
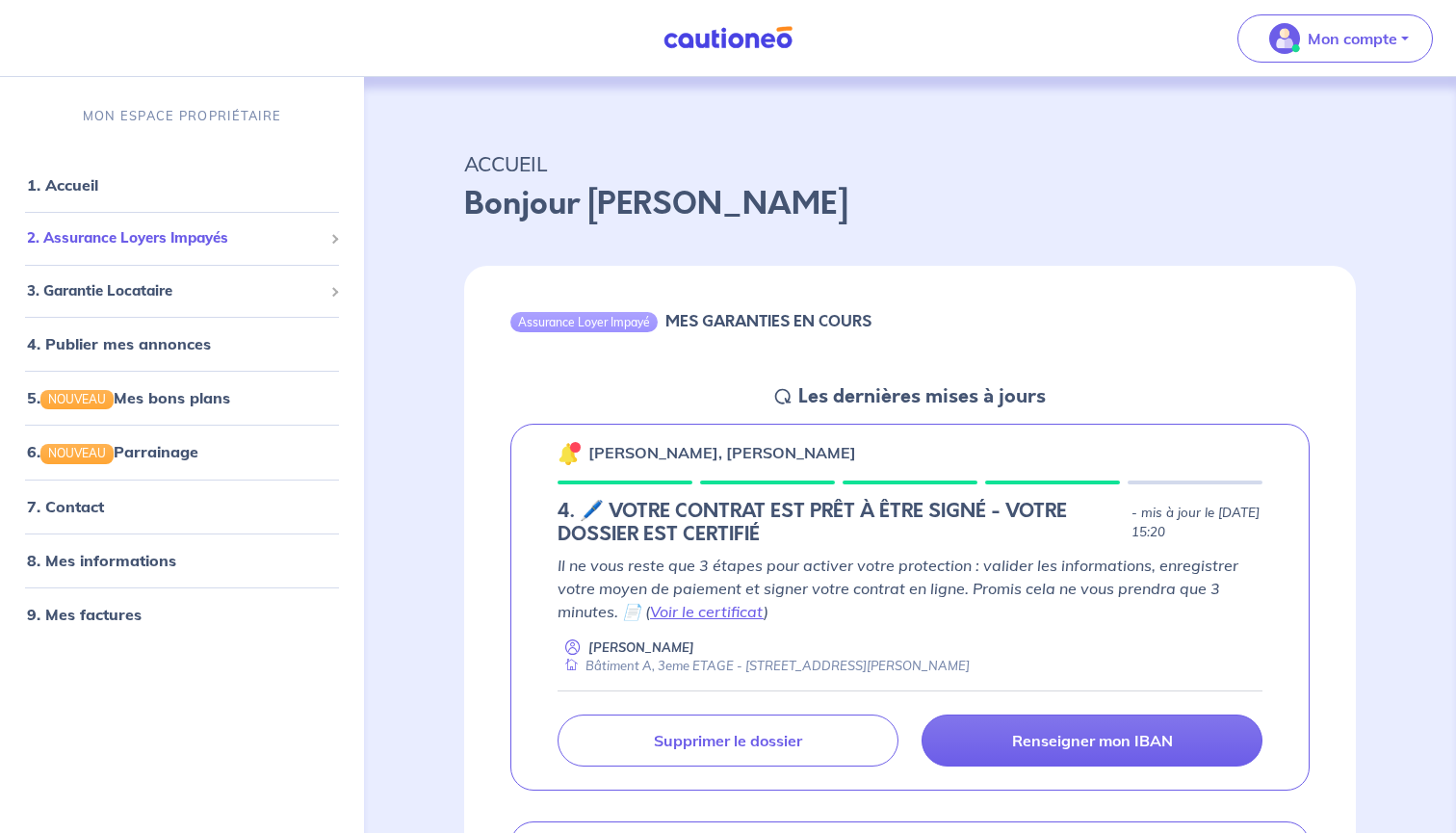
click at [338, 230] on div "2. Assurance Loyers Impayés" at bounding box center [182, 239] width 349 height 37
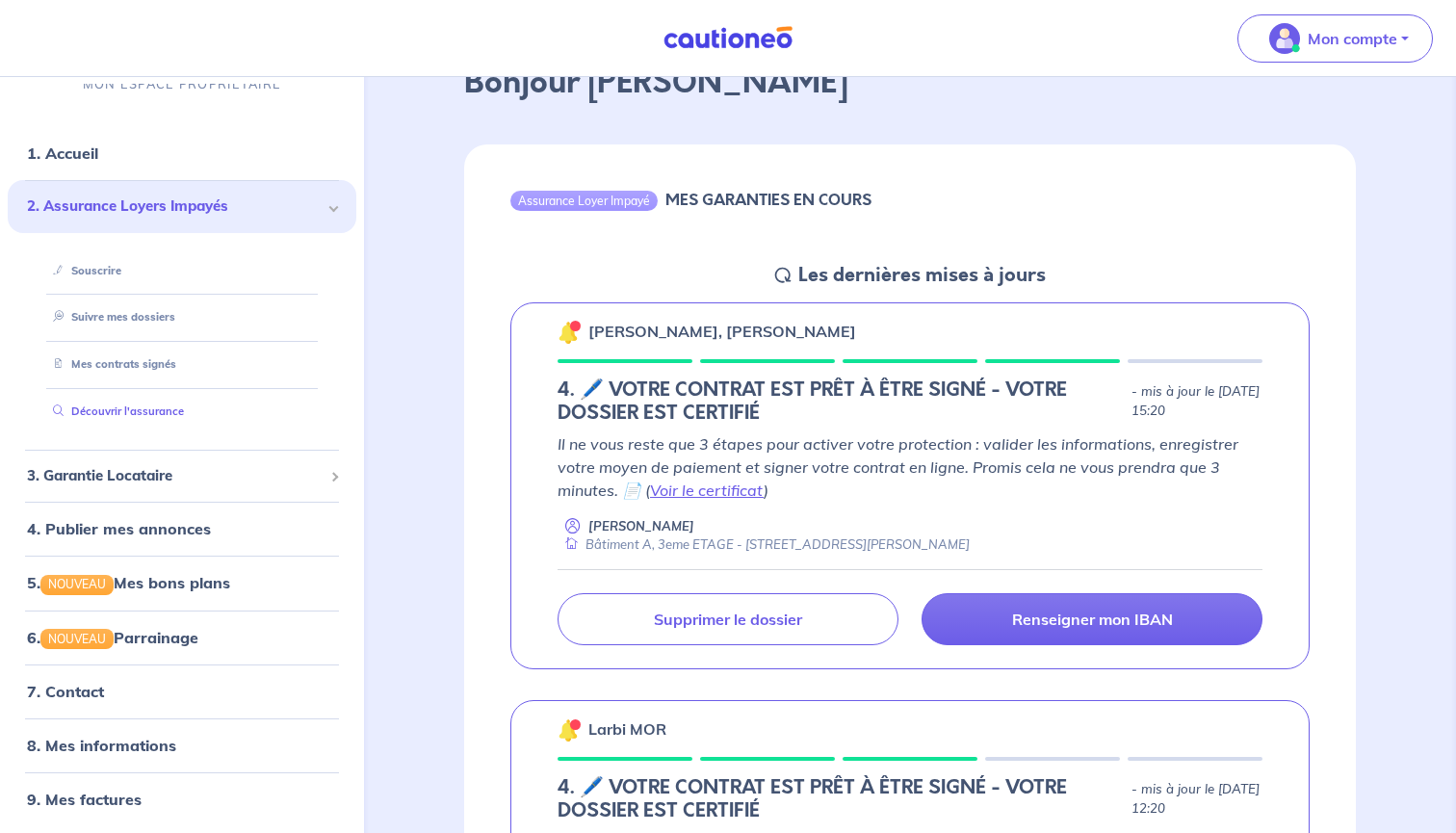
scroll to position [30, 0]
click at [696, 485] on link "Voir le certificat" at bounding box center [707, 490] width 114 height 20
